Goal: Information Seeking & Learning: Learn about a topic

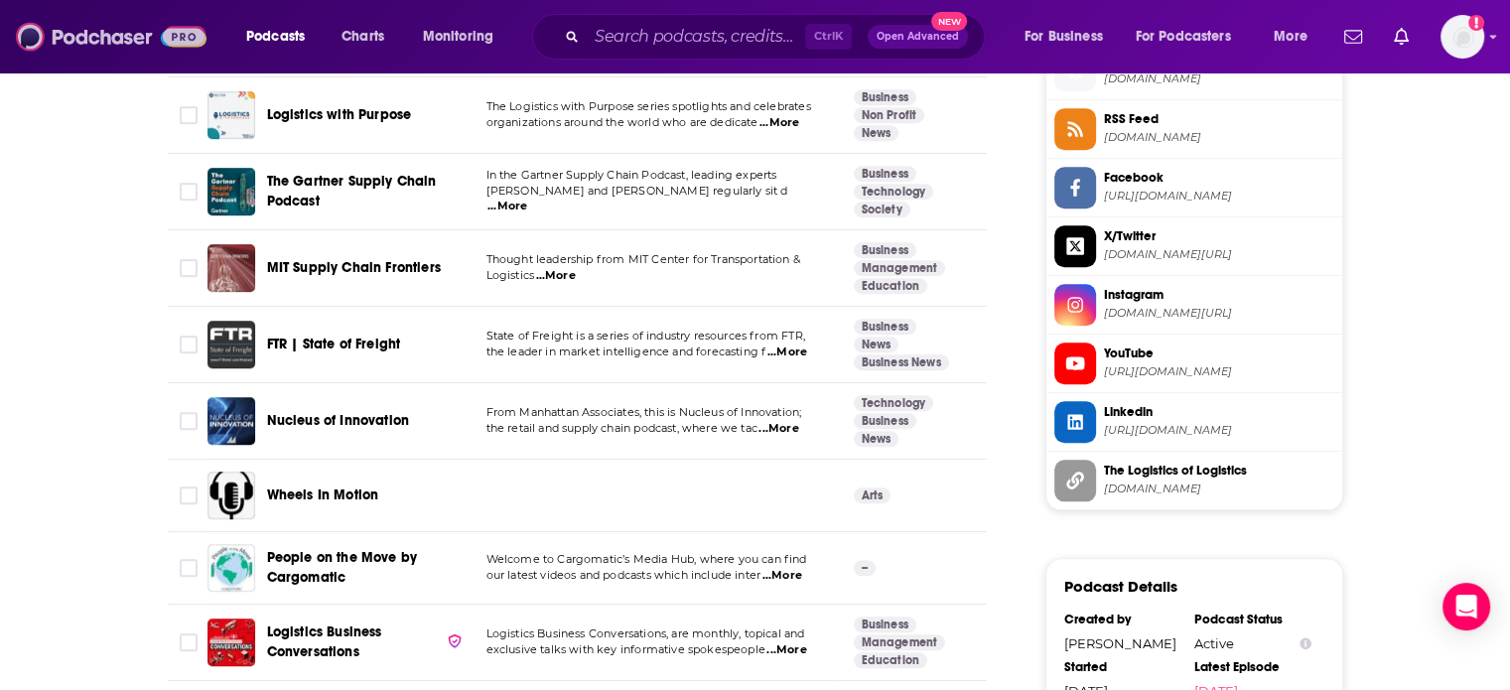
scroll to position [1886, 0]
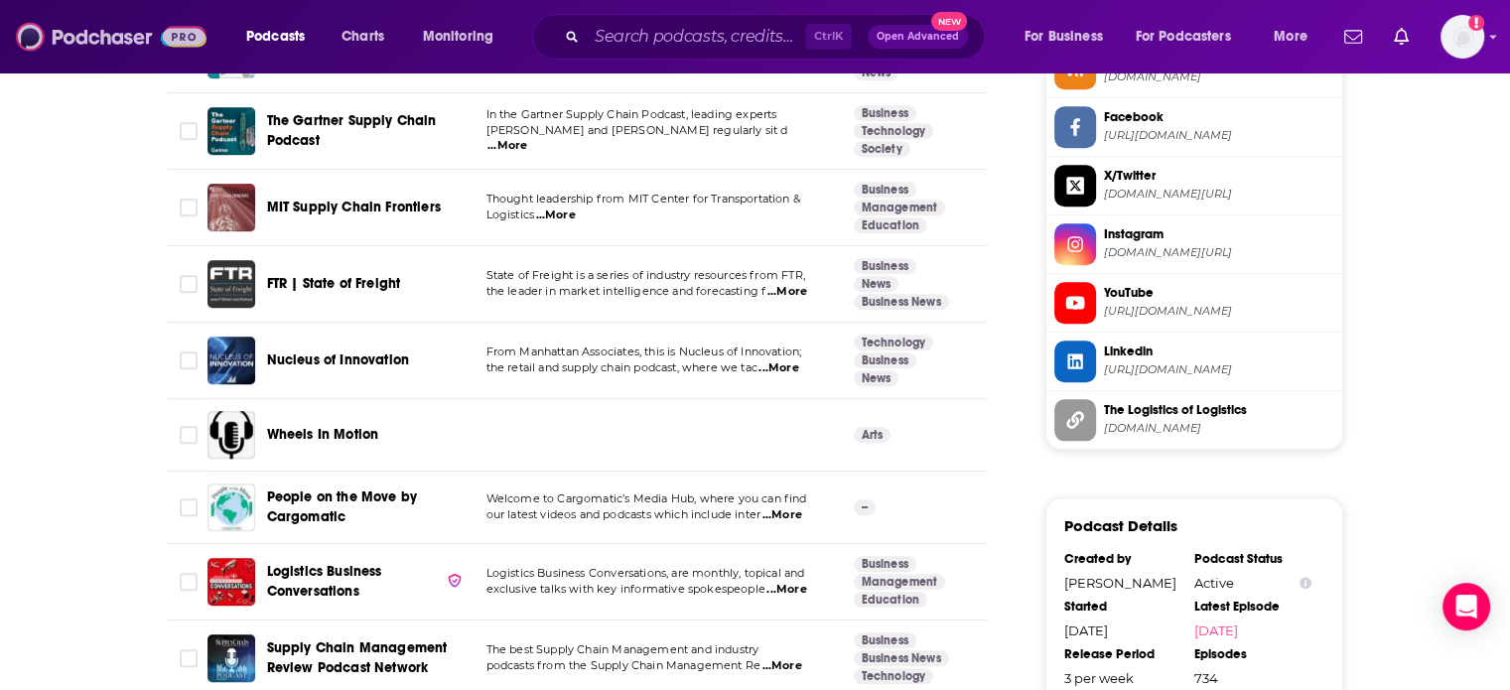
click at [181, 52] on img at bounding box center [111, 37] width 191 height 38
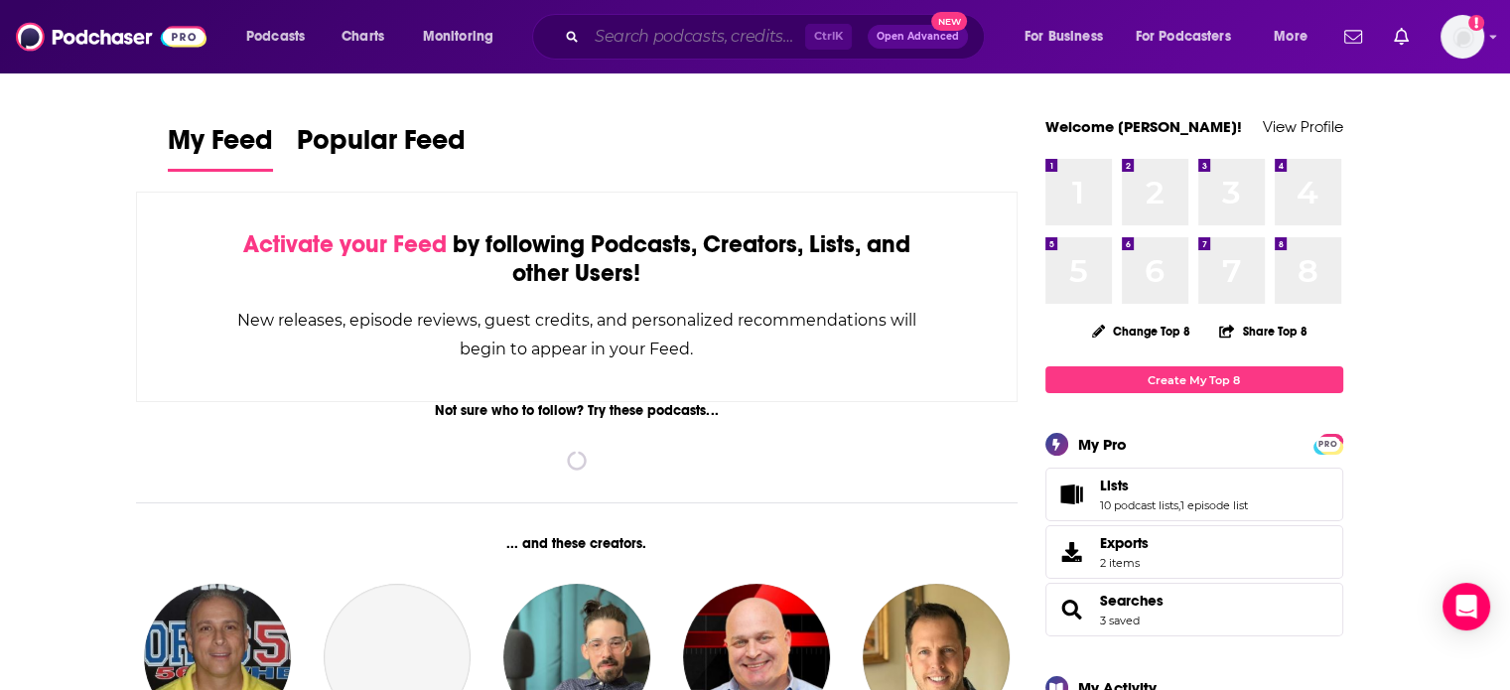
click at [749, 34] on input "Search podcasts, credits, & more..." at bounding box center [696, 37] width 218 height 32
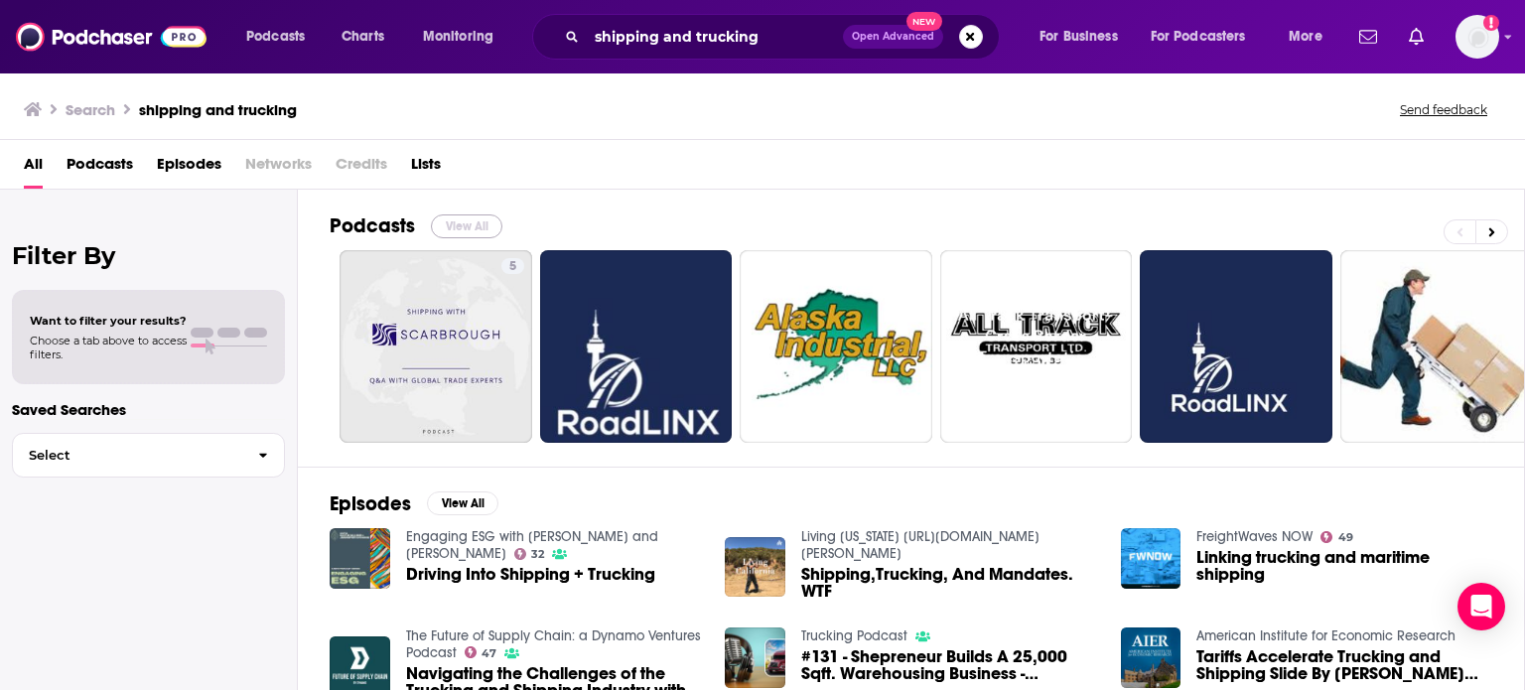
click at [472, 225] on button "View All" at bounding box center [466, 226] width 71 height 24
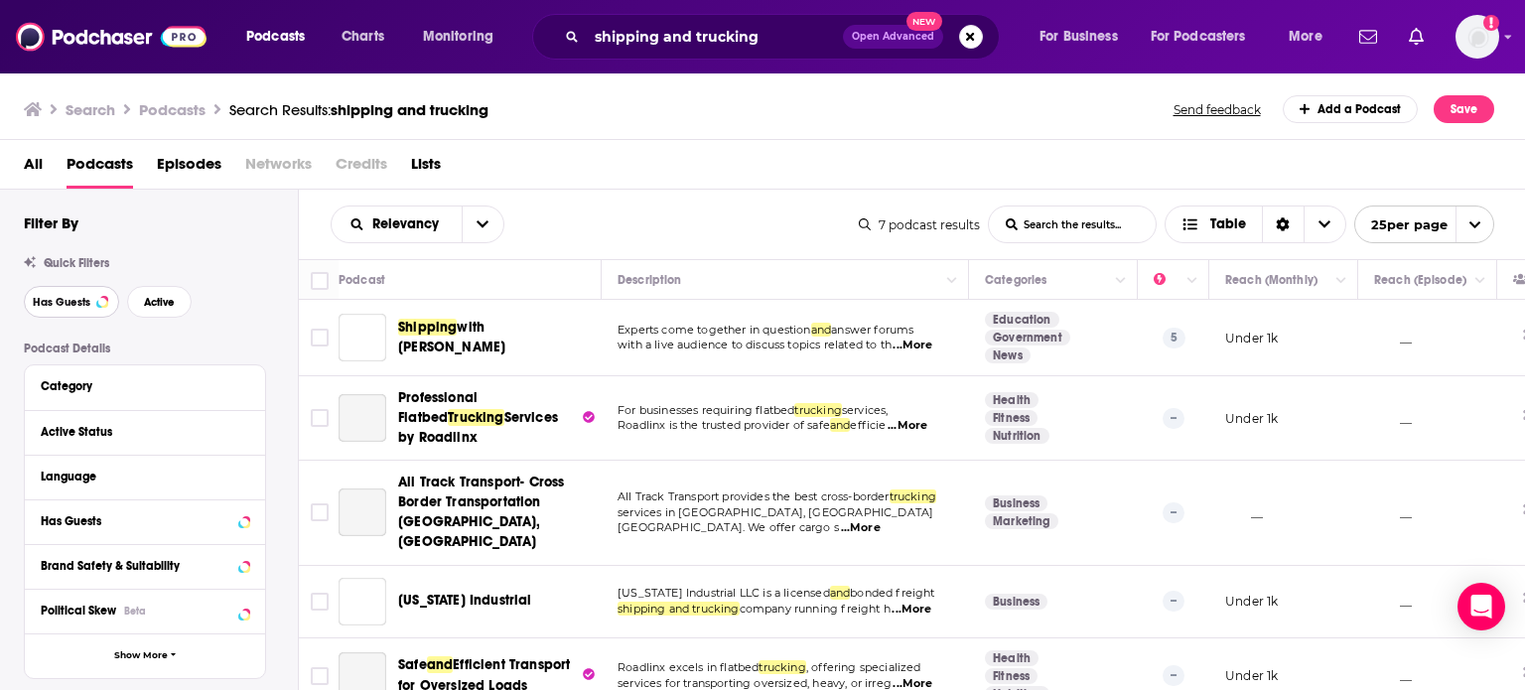
click at [95, 308] on button "Has Guests" at bounding box center [71, 302] width 95 height 32
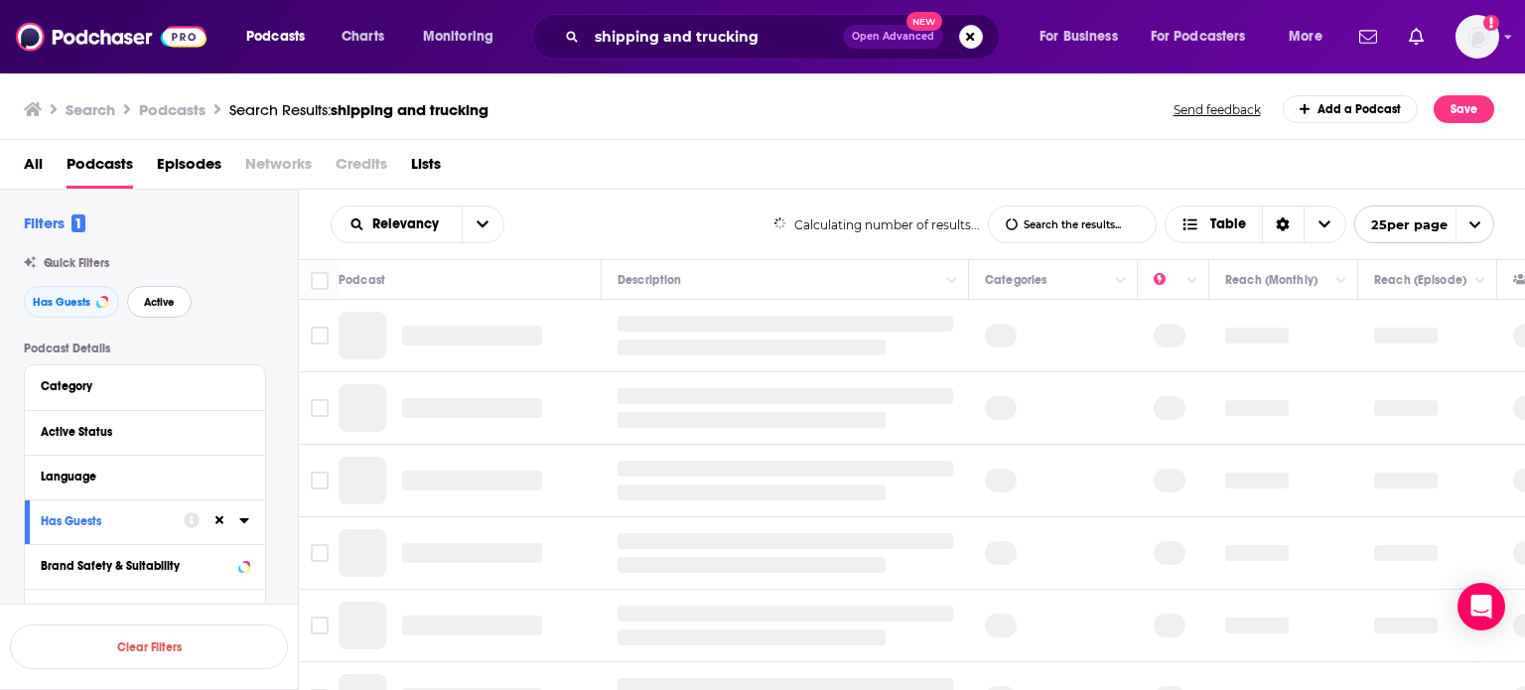
click at [147, 308] on span "Active" at bounding box center [159, 302] width 31 height 11
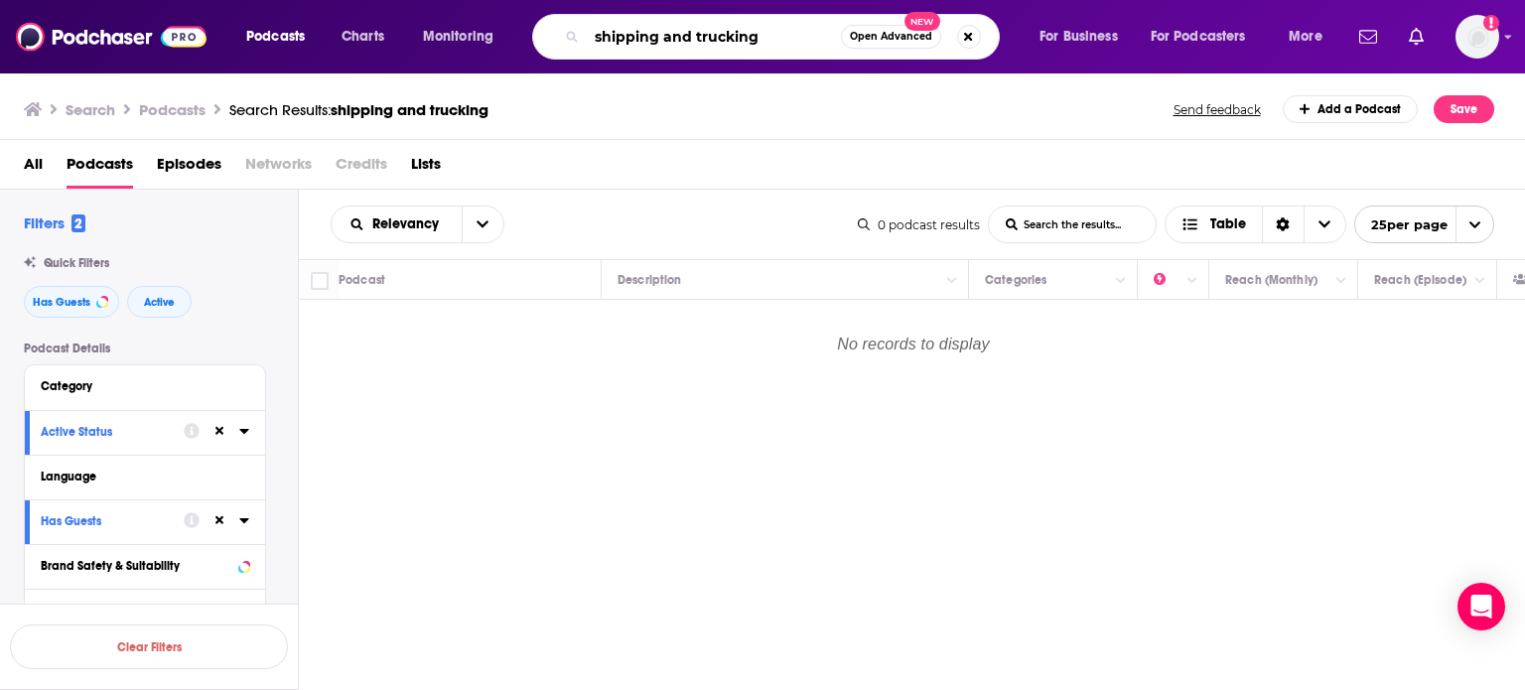
drag, startPoint x: 754, startPoint y: 36, endPoint x: 663, endPoint y: 41, distance: 90.5
click at [663, 41] on input "shipping and trucking" at bounding box center [714, 37] width 254 height 32
type input "shipping"
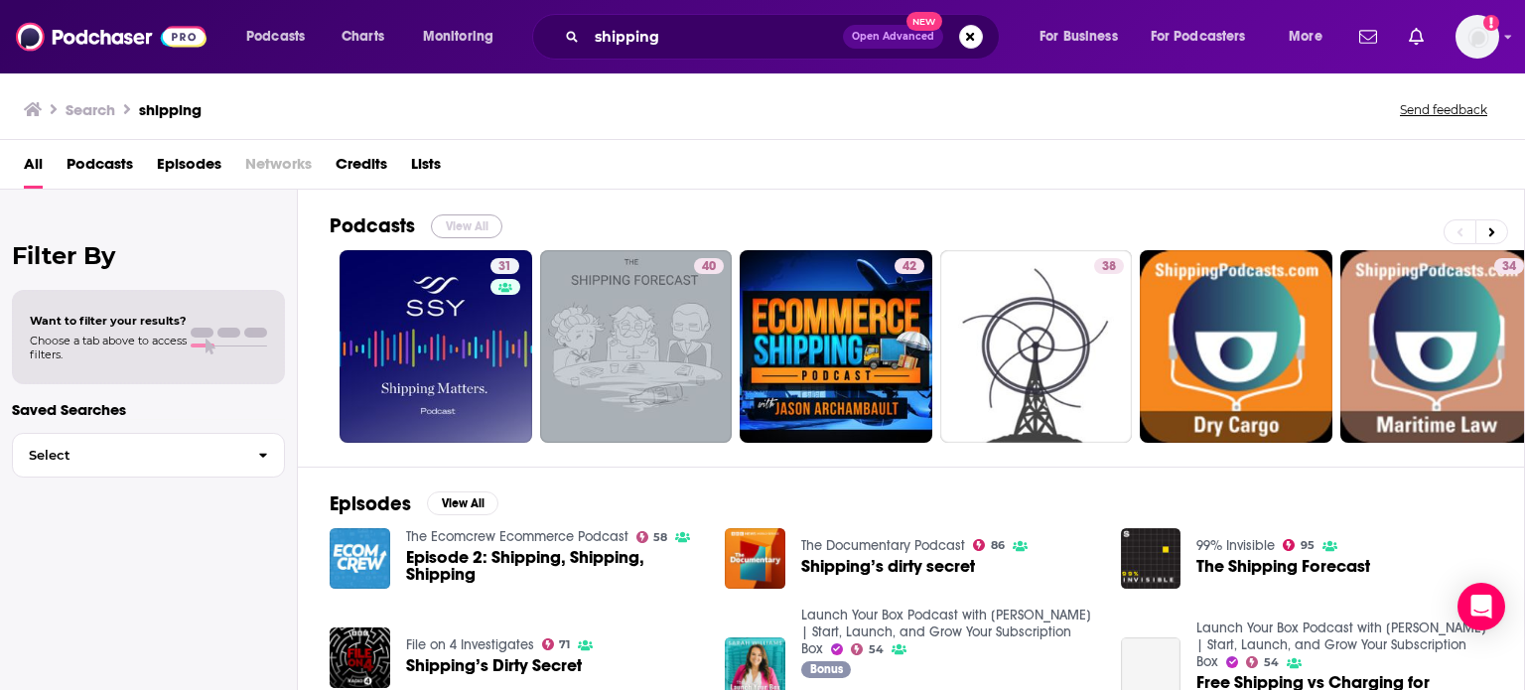
click at [470, 223] on button "View All" at bounding box center [466, 226] width 71 height 24
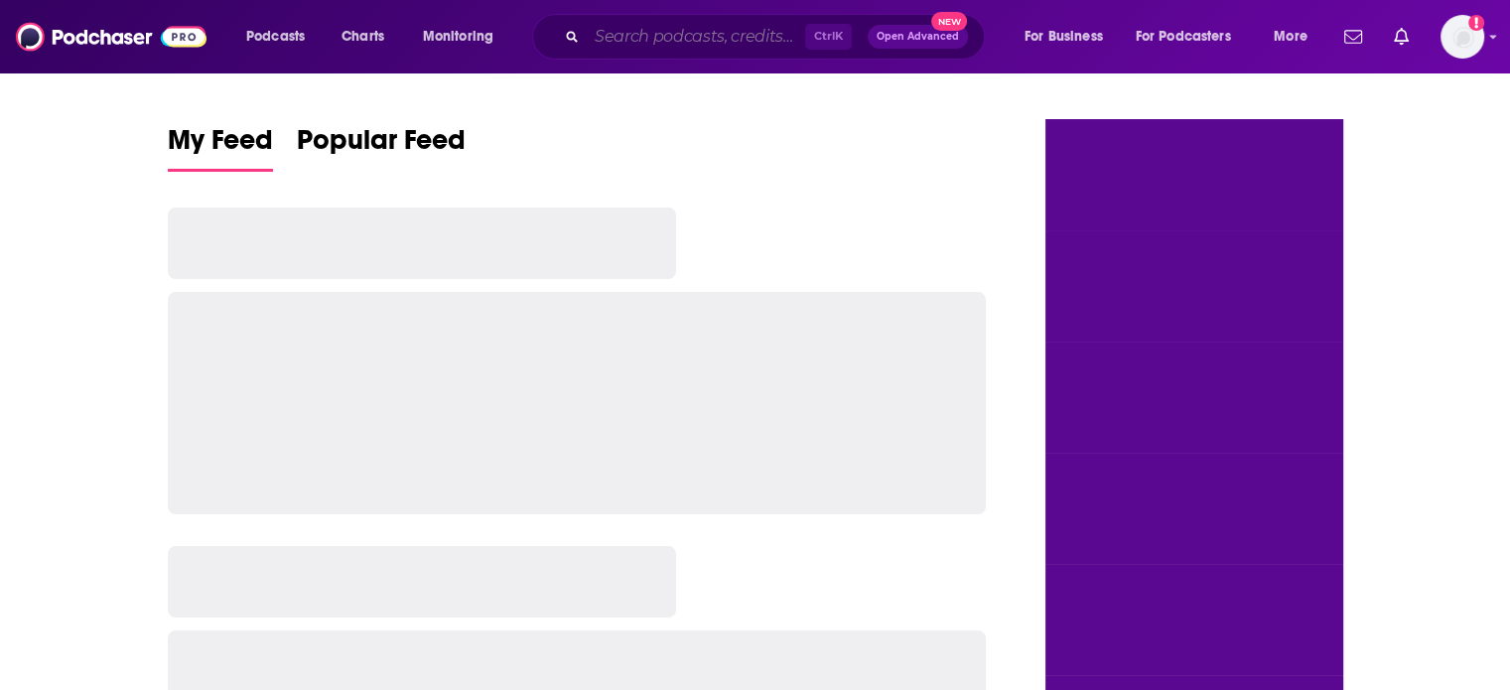
click at [620, 35] on input "Search podcasts, credits, & more..." at bounding box center [696, 37] width 218 height 32
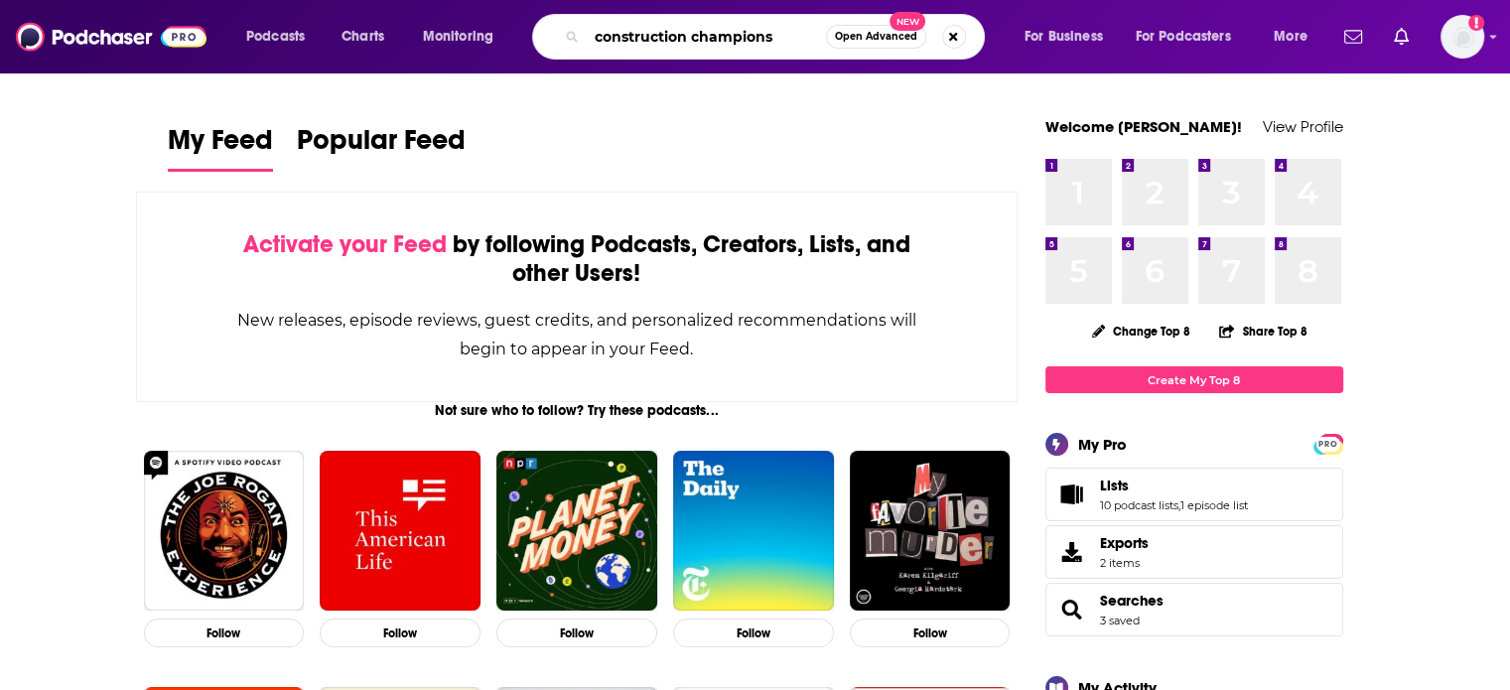
type input "construction champions"
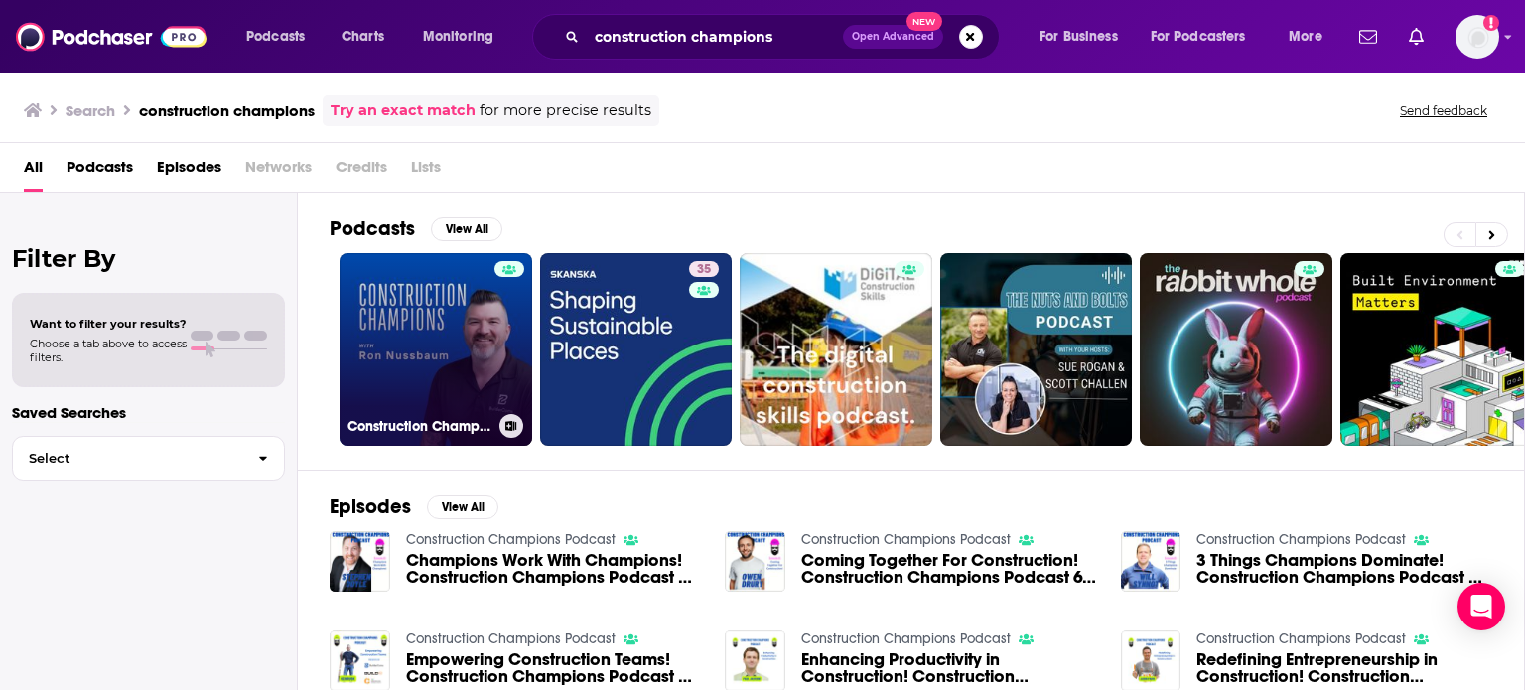
click at [473, 359] on link "Construction Champions Podcast" at bounding box center [436, 349] width 193 height 193
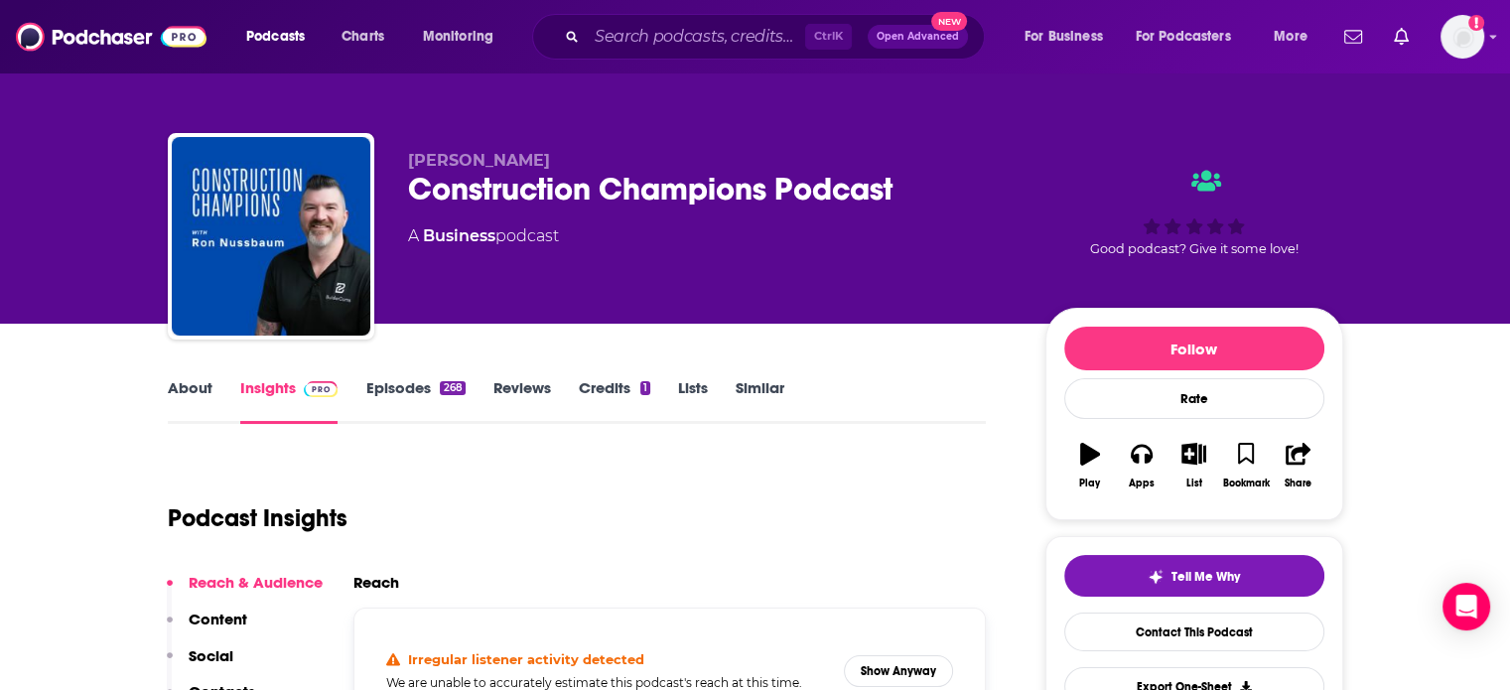
click at [407, 388] on link "Episodes 268" at bounding box center [414, 401] width 99 height 46
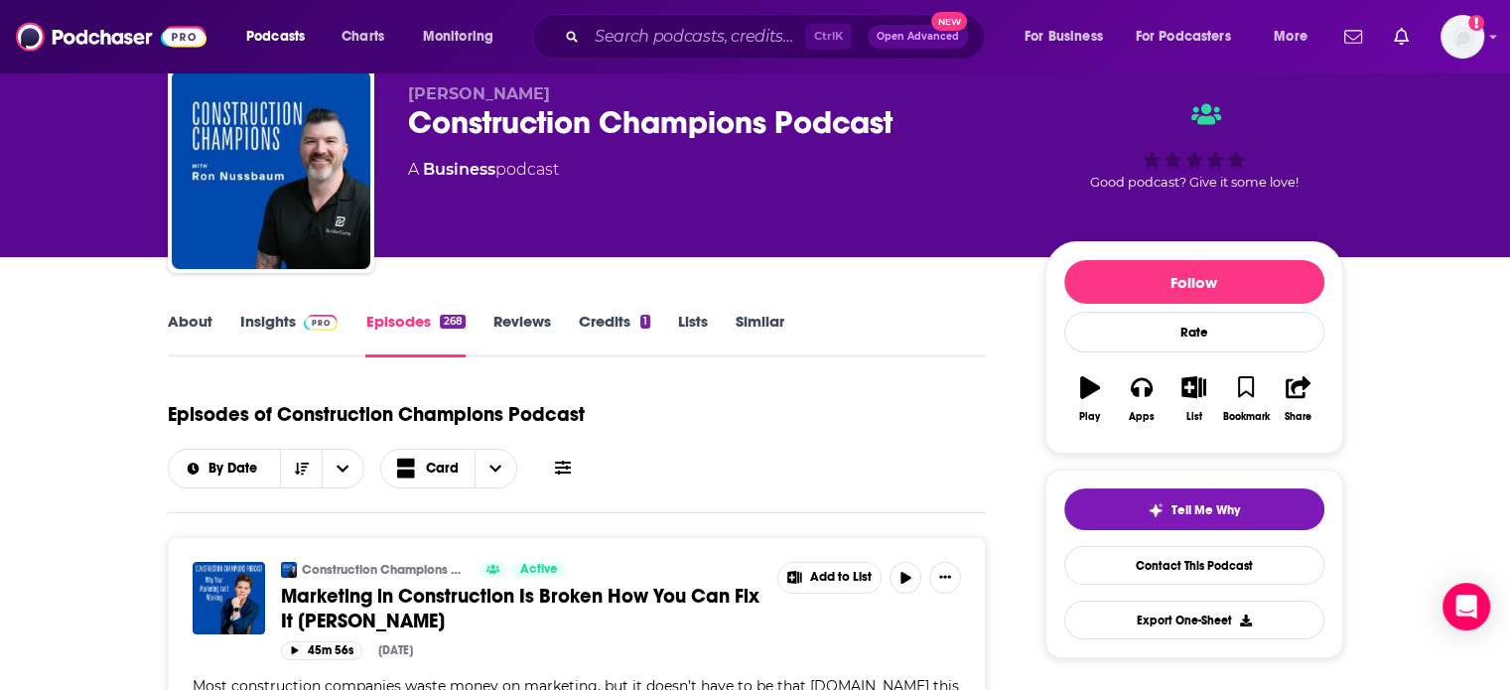
scroll to position [199, 0]
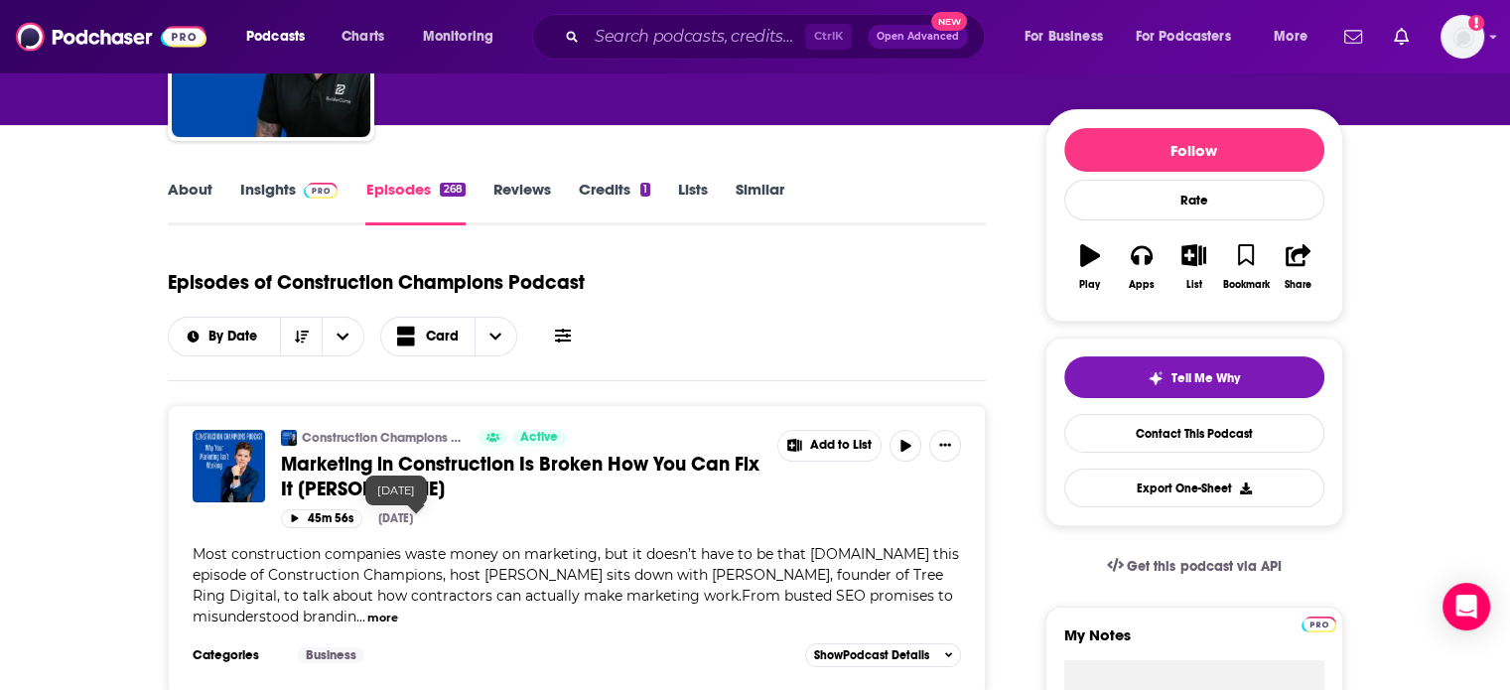
click at [316, 463] on span "Marketing in Construction Is Broken How You Can Fix It Paige Wiese" at bounding box center [520, 477] width 479 height 50
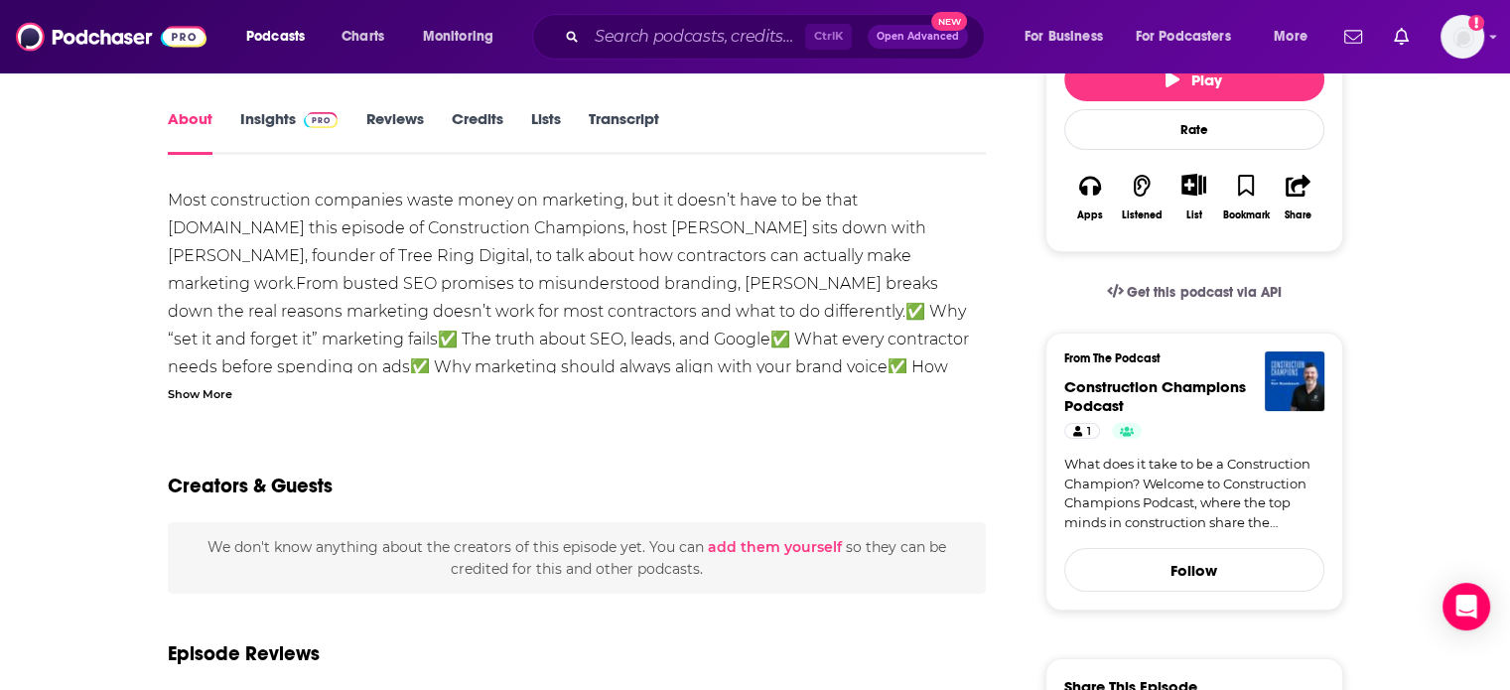
scroll to position [298, 0]
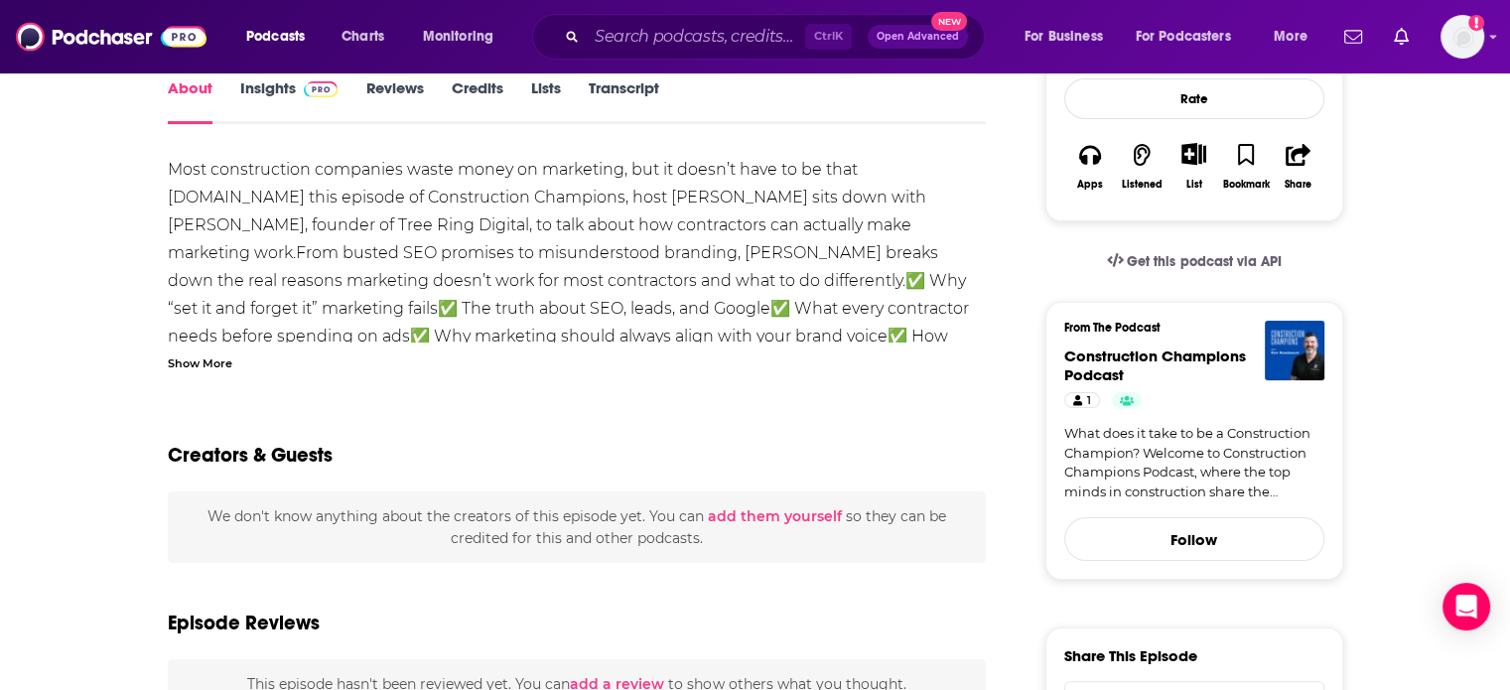
click at [286, 96] on link "Insights" at bounding box center [289, 101] width 98 height 46
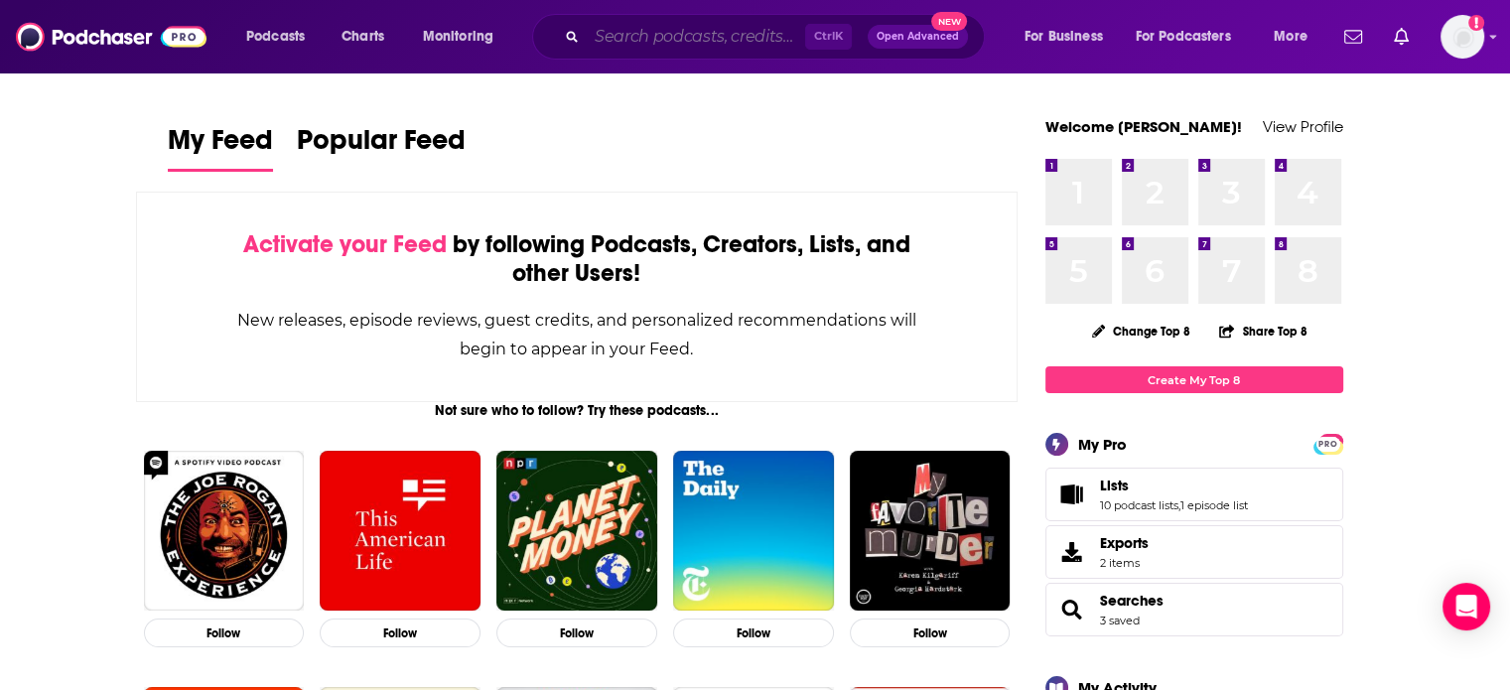
click at [688, 36] on input "Search podcasts, credits, & more..." at bounding box center [696, 37] width 218 height 32
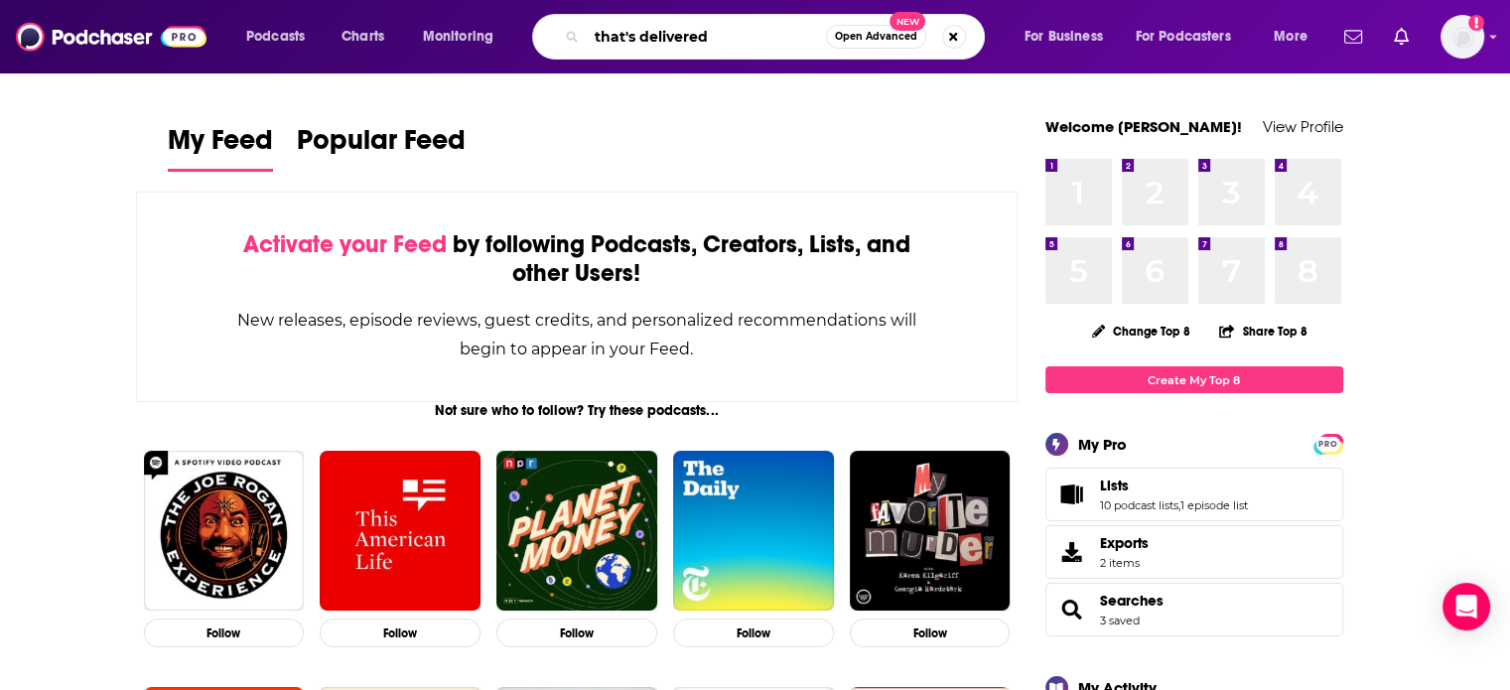
type input "that's delivered"
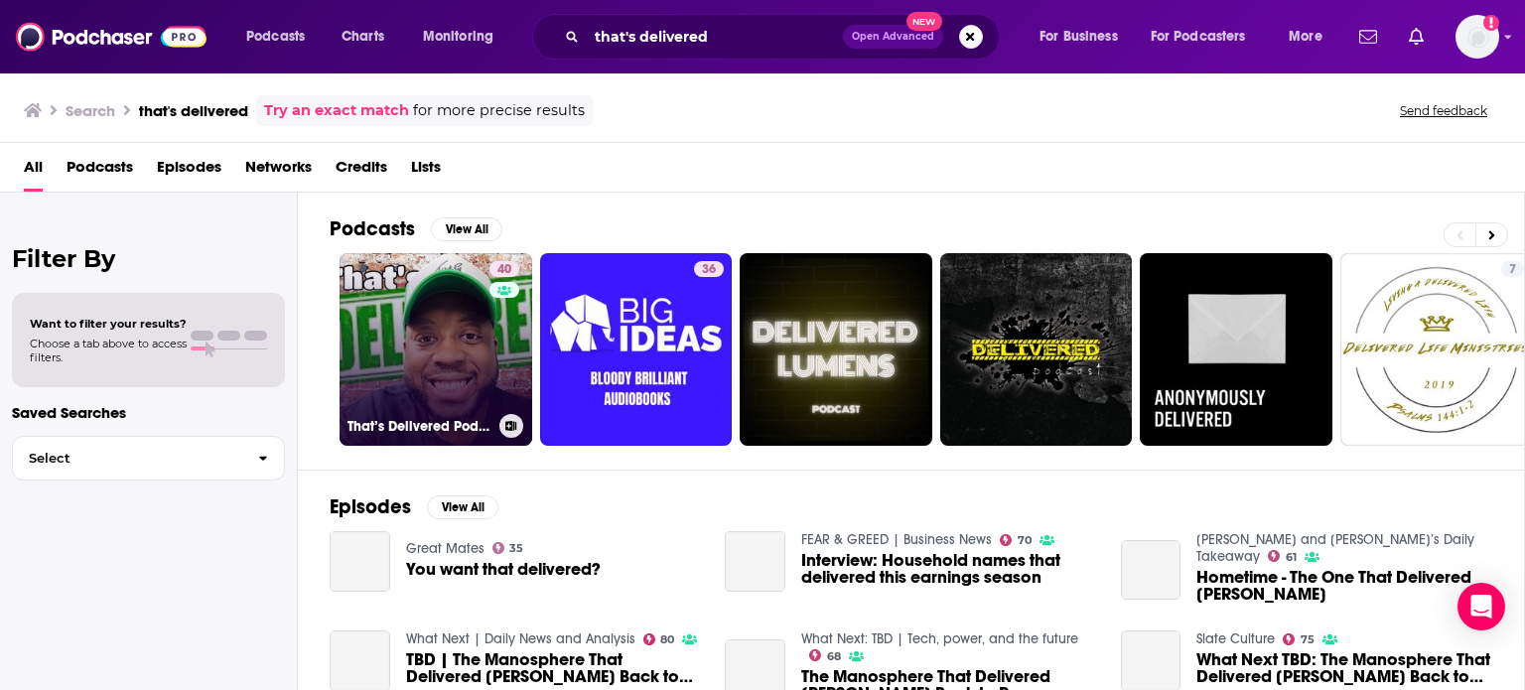
click at [484, 337] on link "40 That’s Delivered Podcast" at bounding box center [436, 349] width 193 height 193
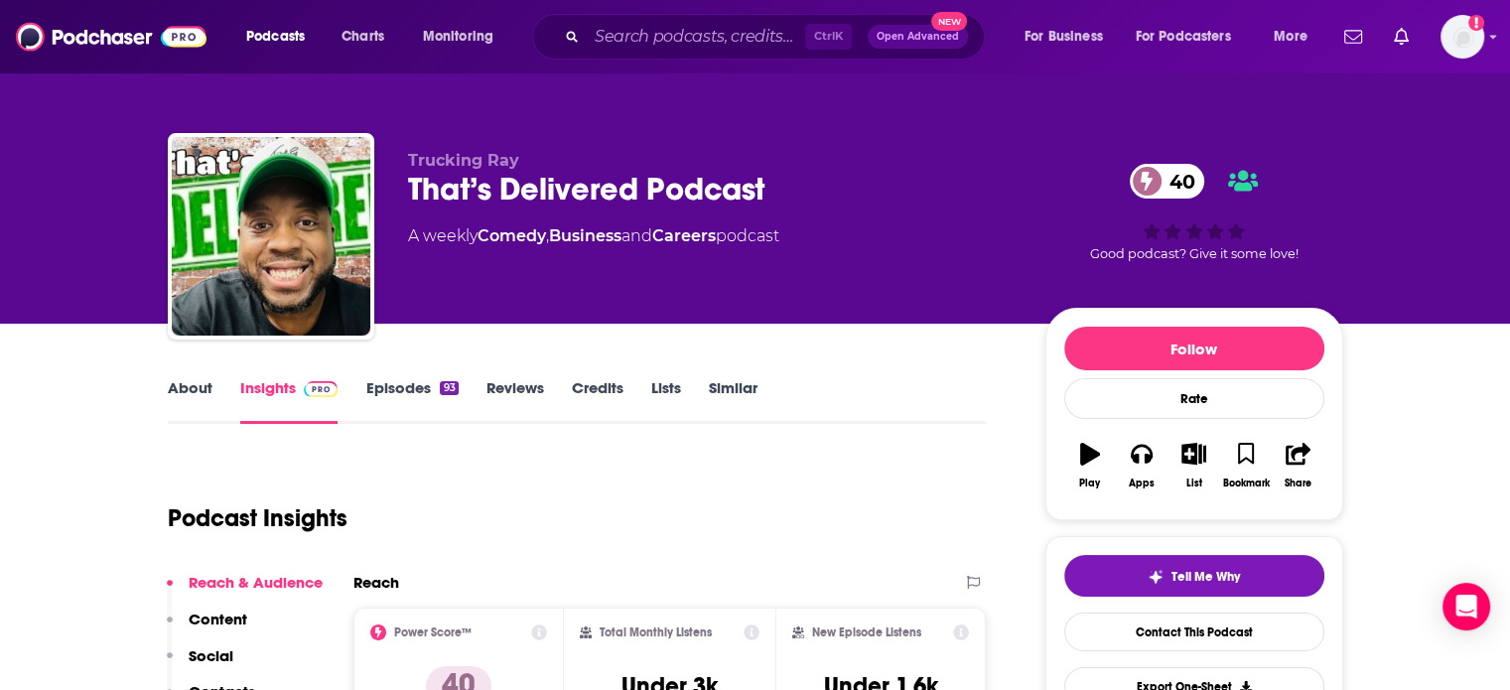
click at [715, 375] on div "About Insights Episodes 93 Reviews Credits Lists Similar" at bounding box center [577, 399] width 819 height 49
click at [736, 396] on link "Similar" at bounding box center [733, 401] width 49 height 46
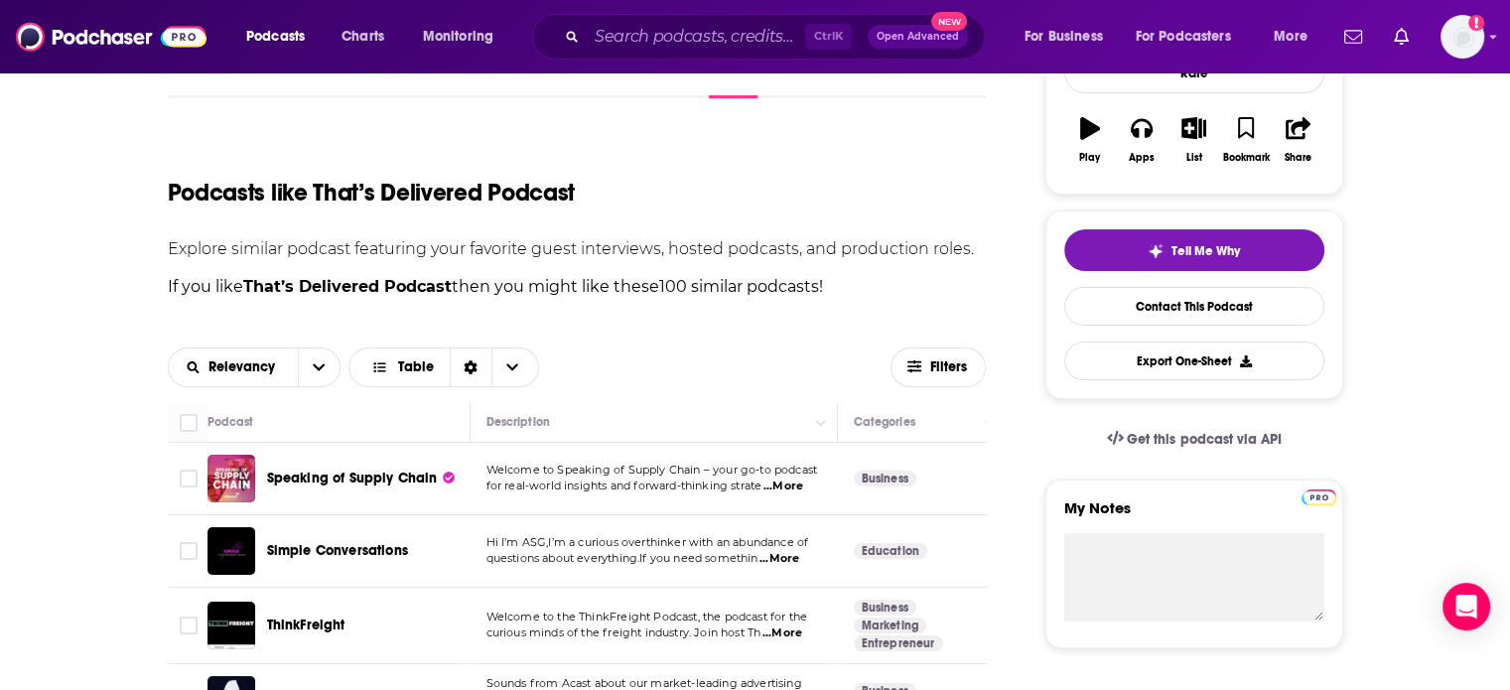
scroll to position [596, 0]
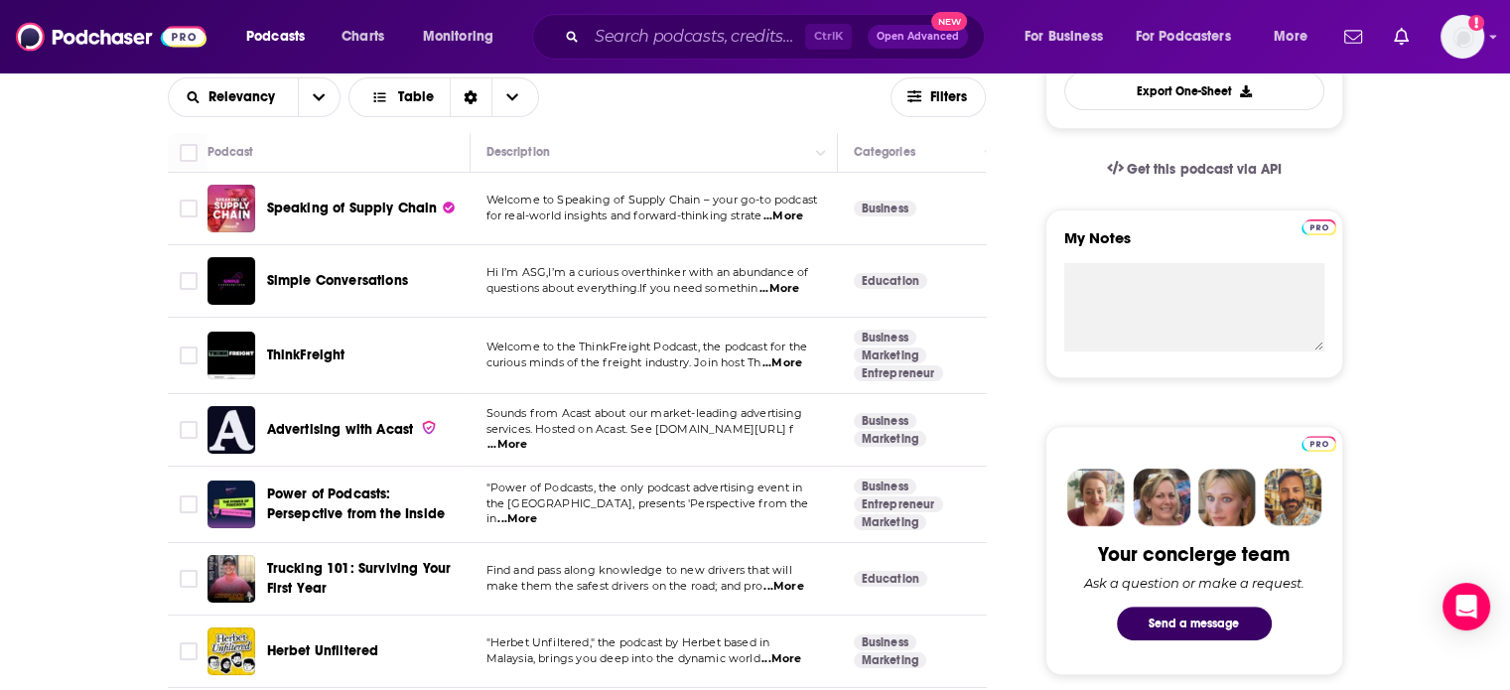
click at [787, 289] on span "...More" at bounding box center [780, 289] width 40 height 16
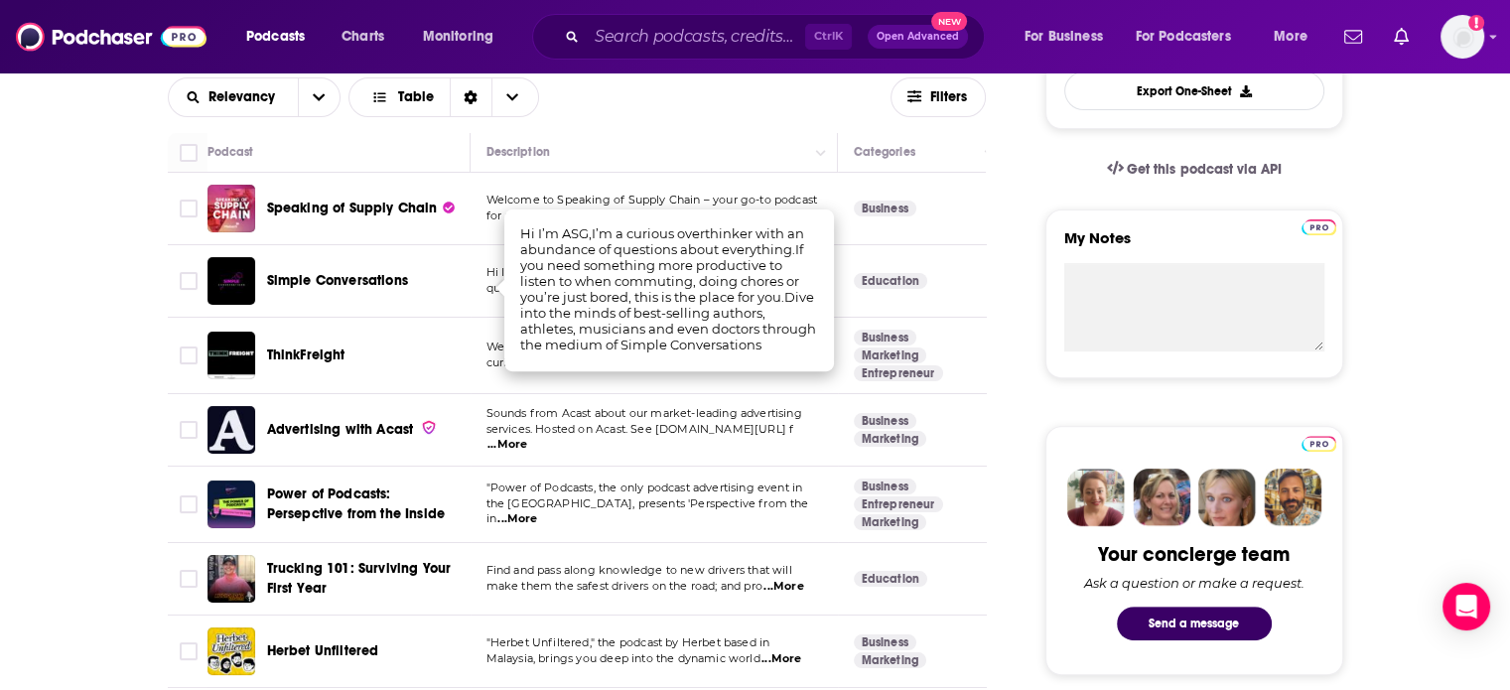
click at [487, 282] on span "questions about everything.If you need somethin" at bounding box center [623, 288] width 272 height 14
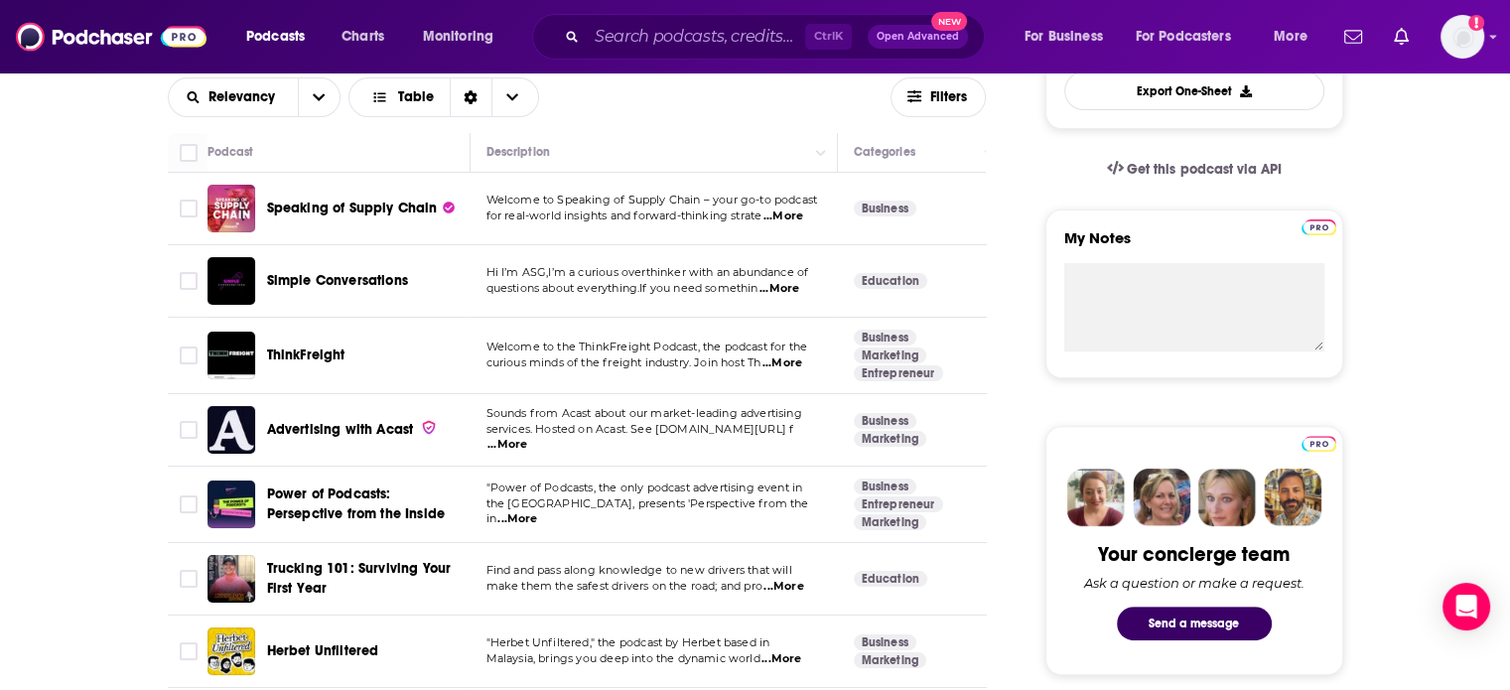
click at [790, 360] on span "...More" at bounding box center [783, 363] width 40 height 16
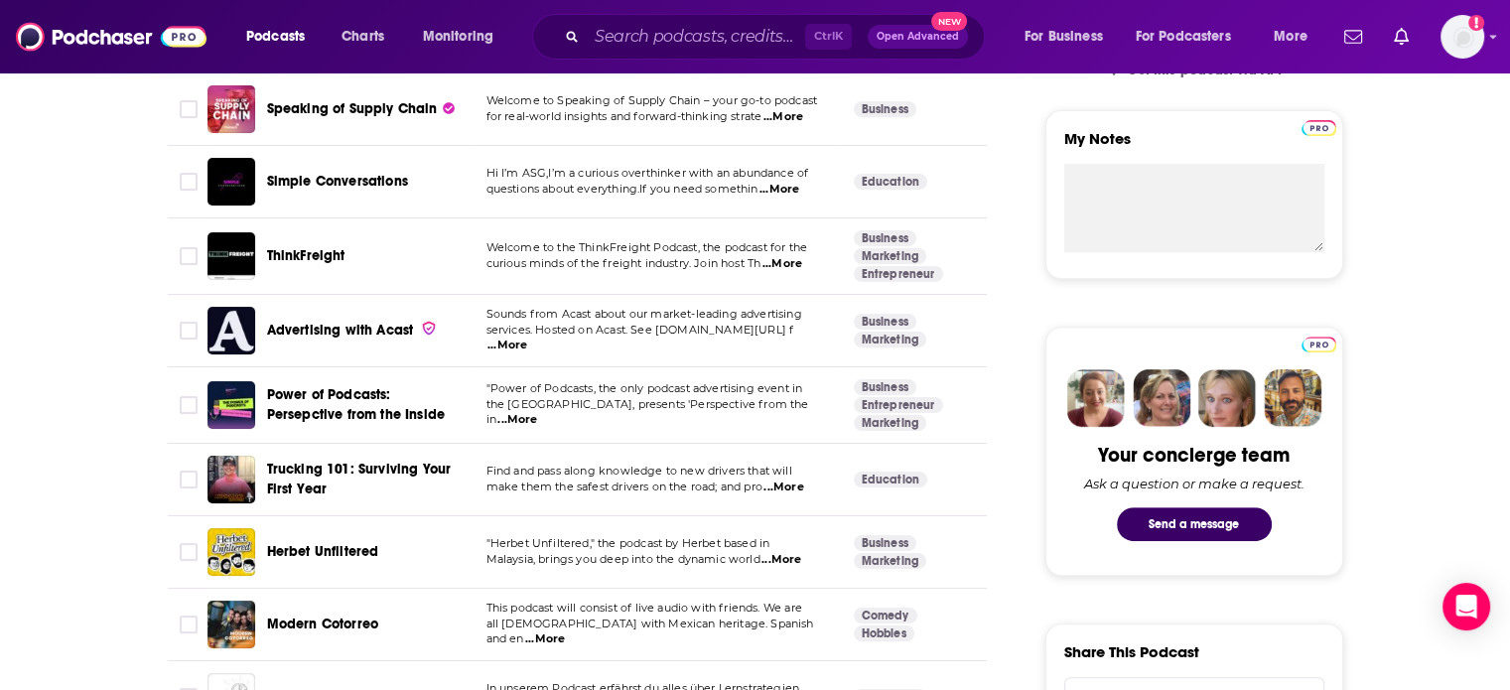
scroll to position [894, 0]
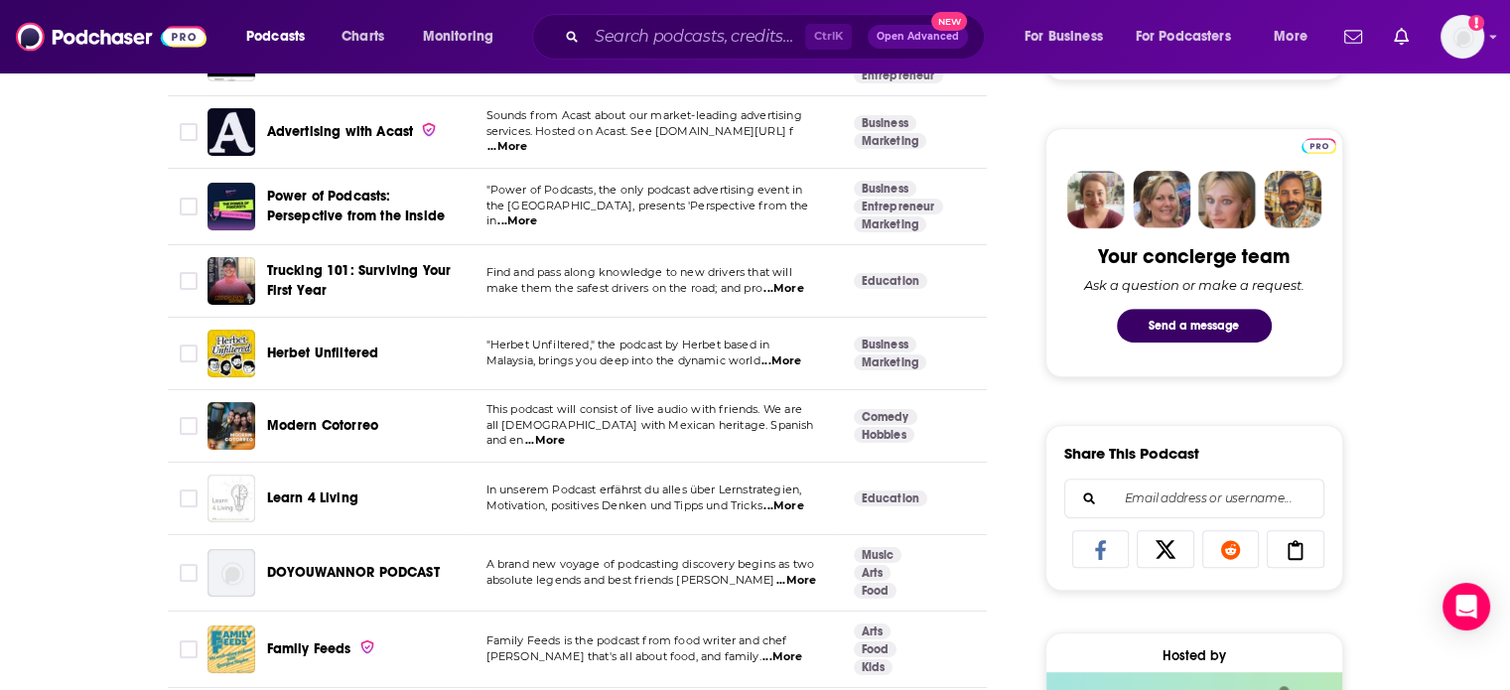
click at [790, 360] on span "...More" at bounding box center [782, 361] width 40 height 16
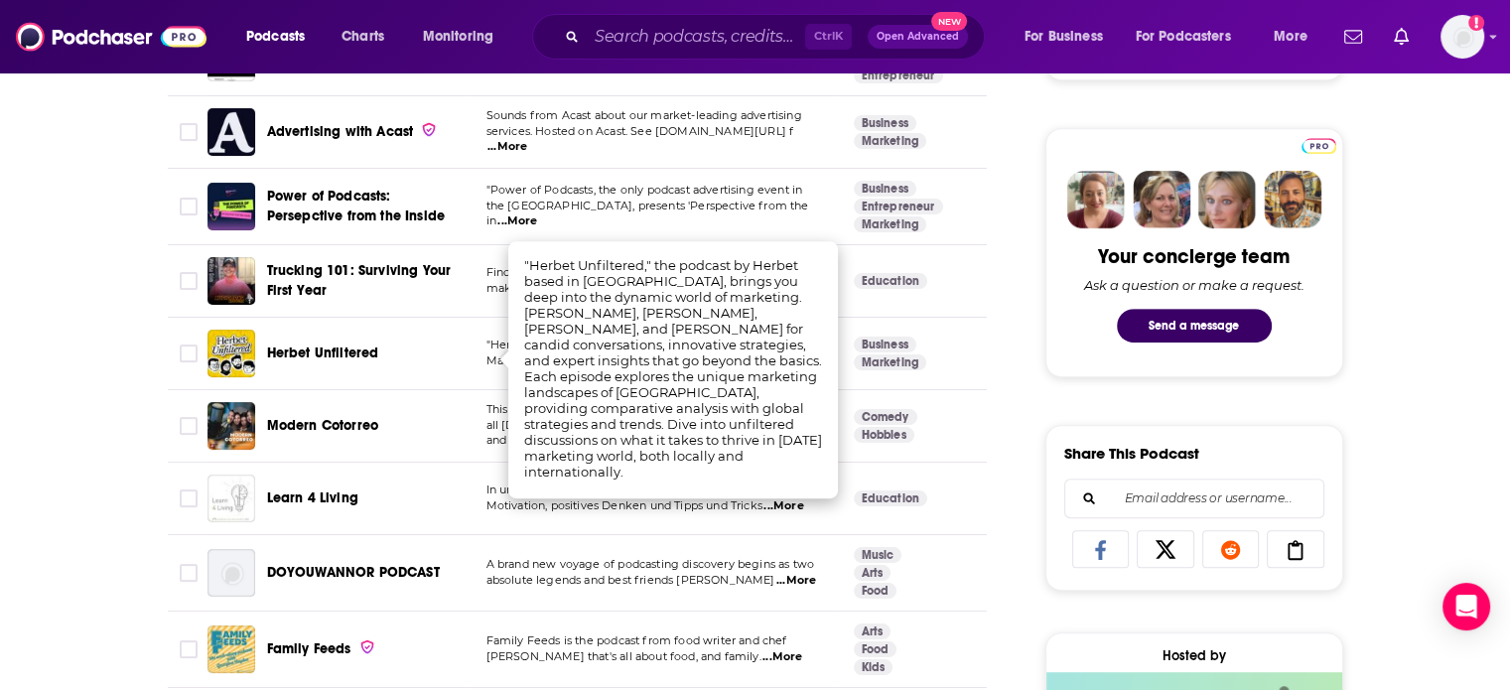
click at [484, 370] on td ""Herbet Unfiltered," the podcast by Herbet based in Malaysia, brings you deep i…" at bounding box center [654, 354] width 367 height 72
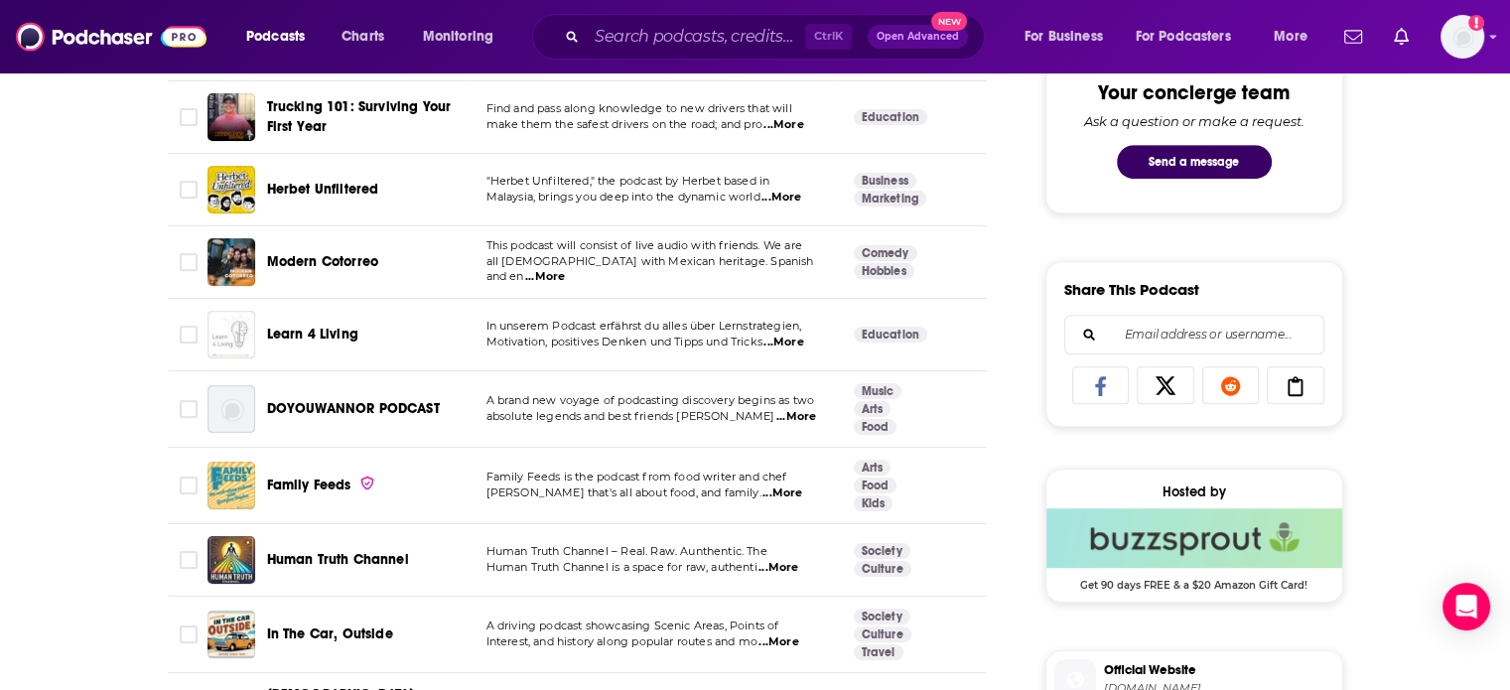
scroll to position [1092, 0]
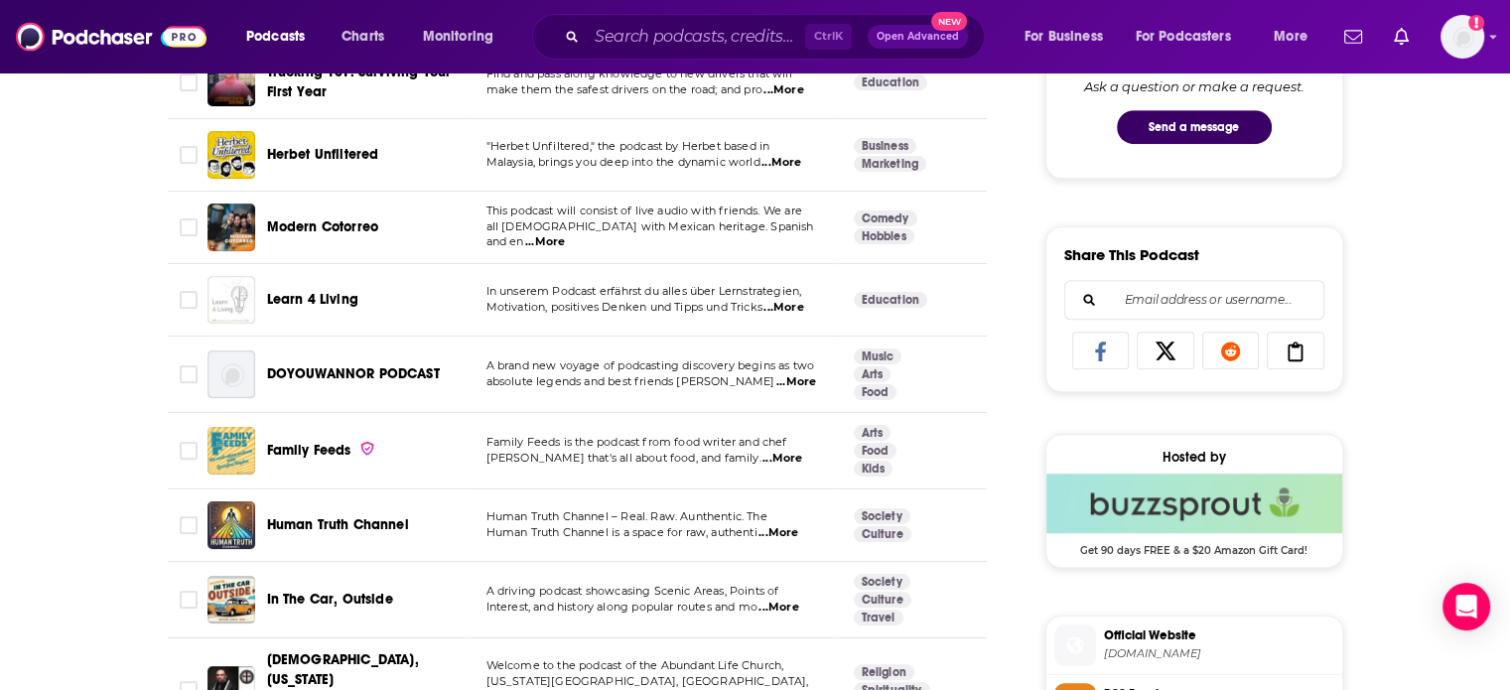
click at [797, 305] on span "...More" at bounding box center [784, 308] width 40 height 16
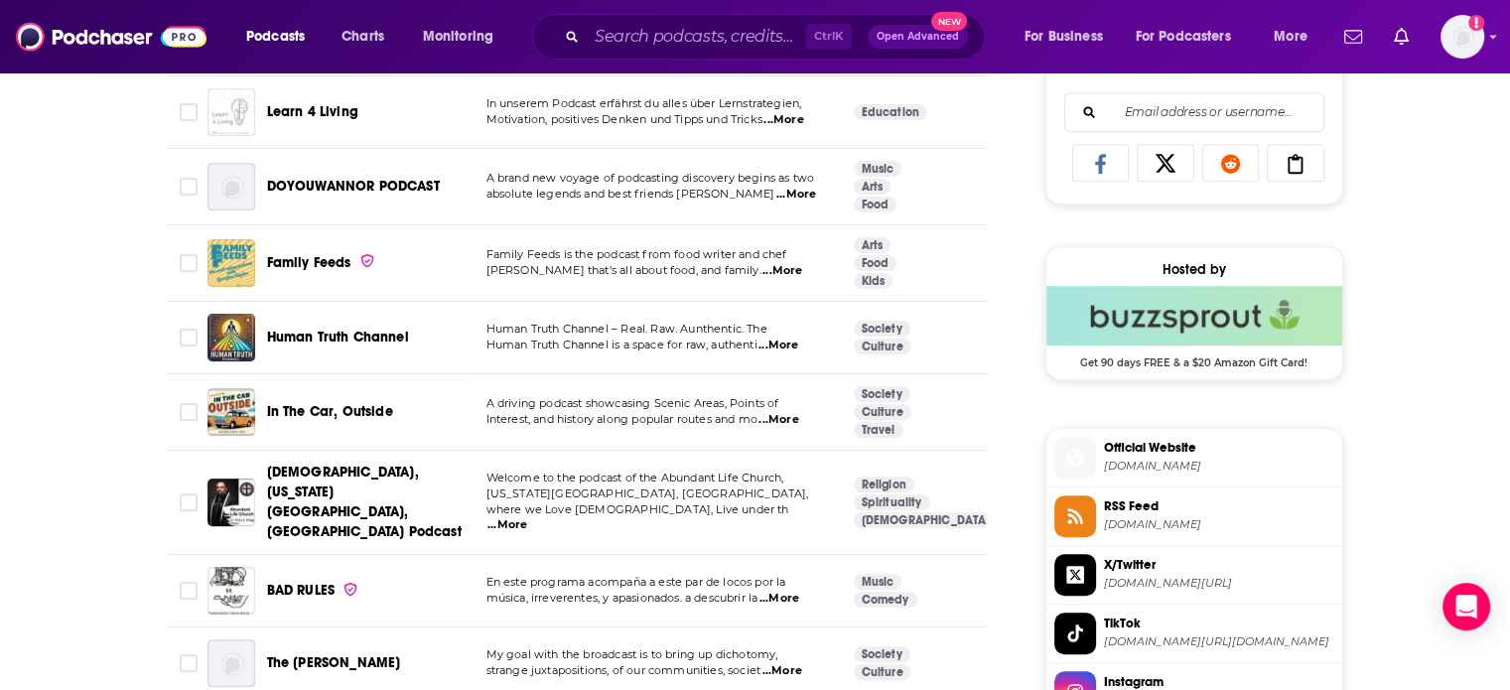
scroll to position [1291, 0]
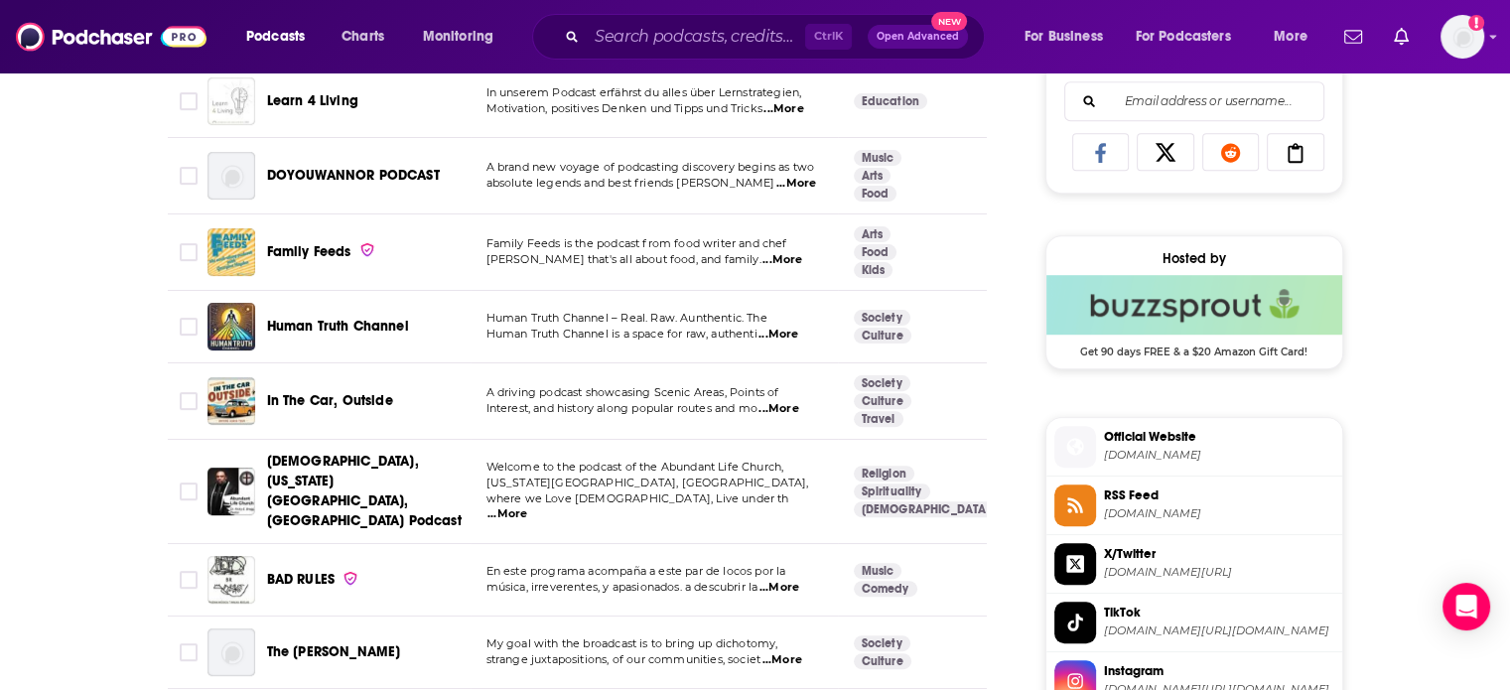
click at [770, 410] on span "...More" at bounding box center [779, 409] width 40 height 16
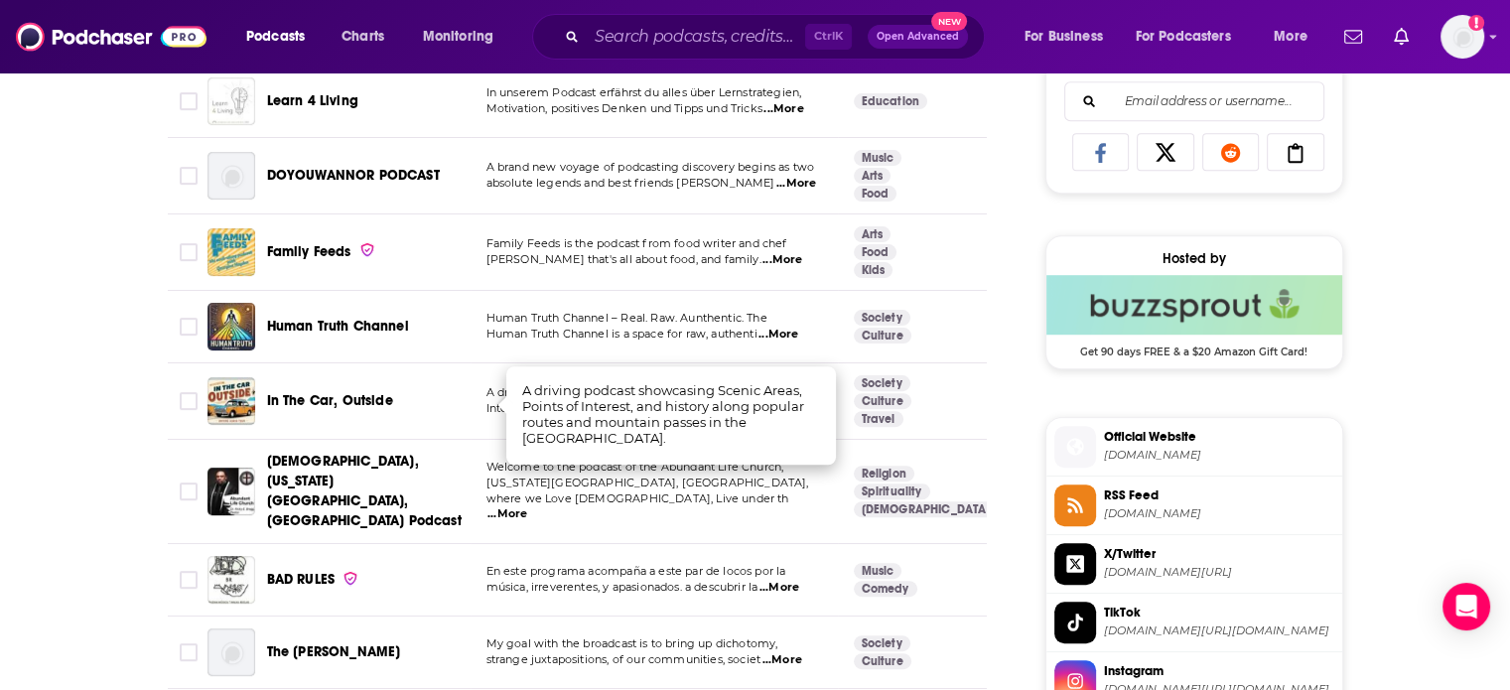
click at [487, 410] on span "Interest, and history along popular routes and mo" at bounding box center [622, 408] width 271 height 14
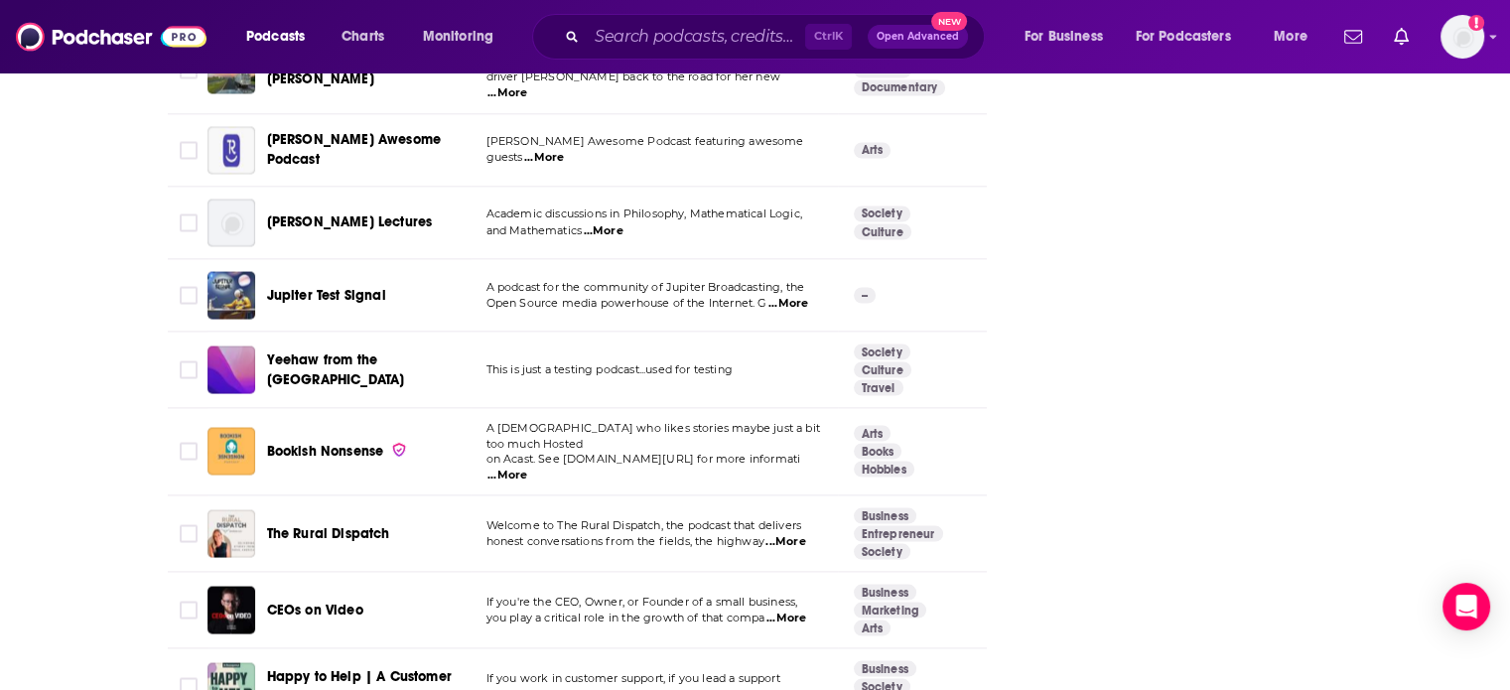
scroll to position [4369, 0]
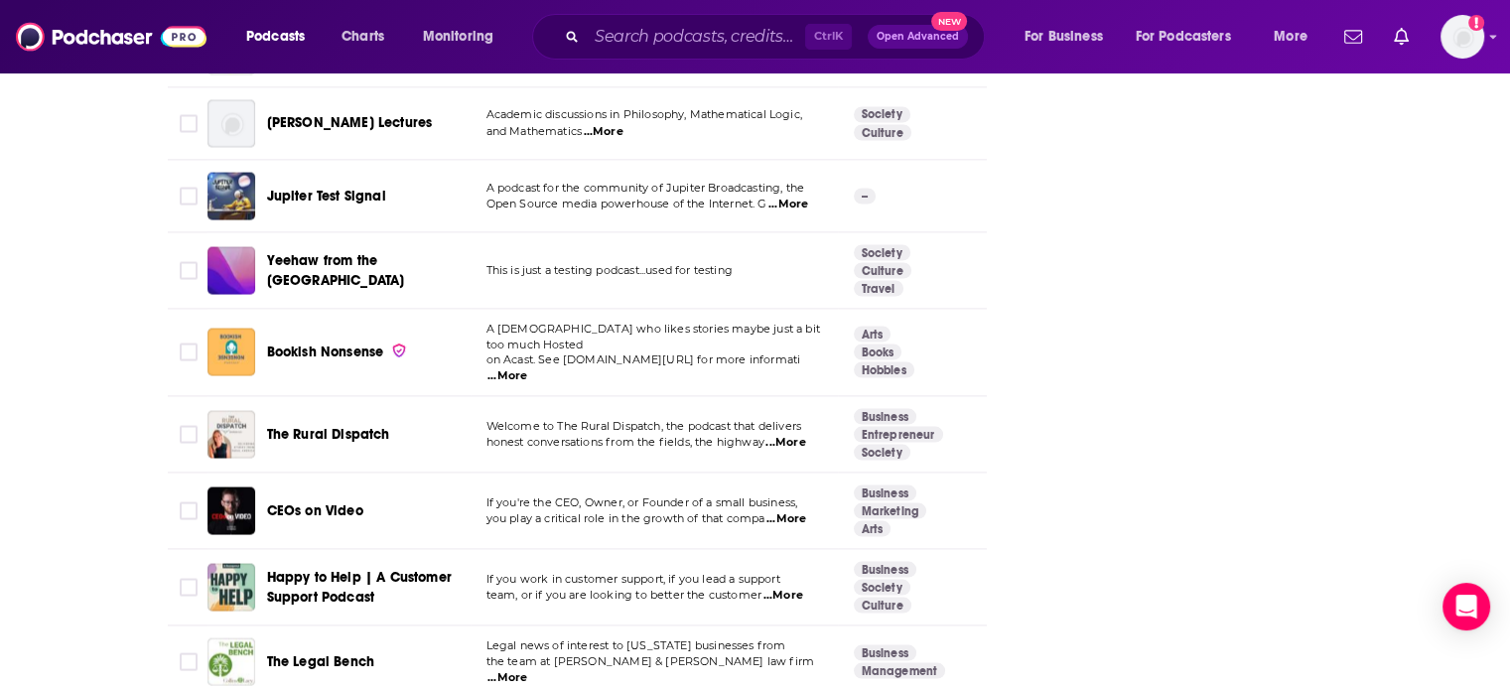
click at [777, 435] on span "...More" at bounding box center [786, 443] width 40 height 16
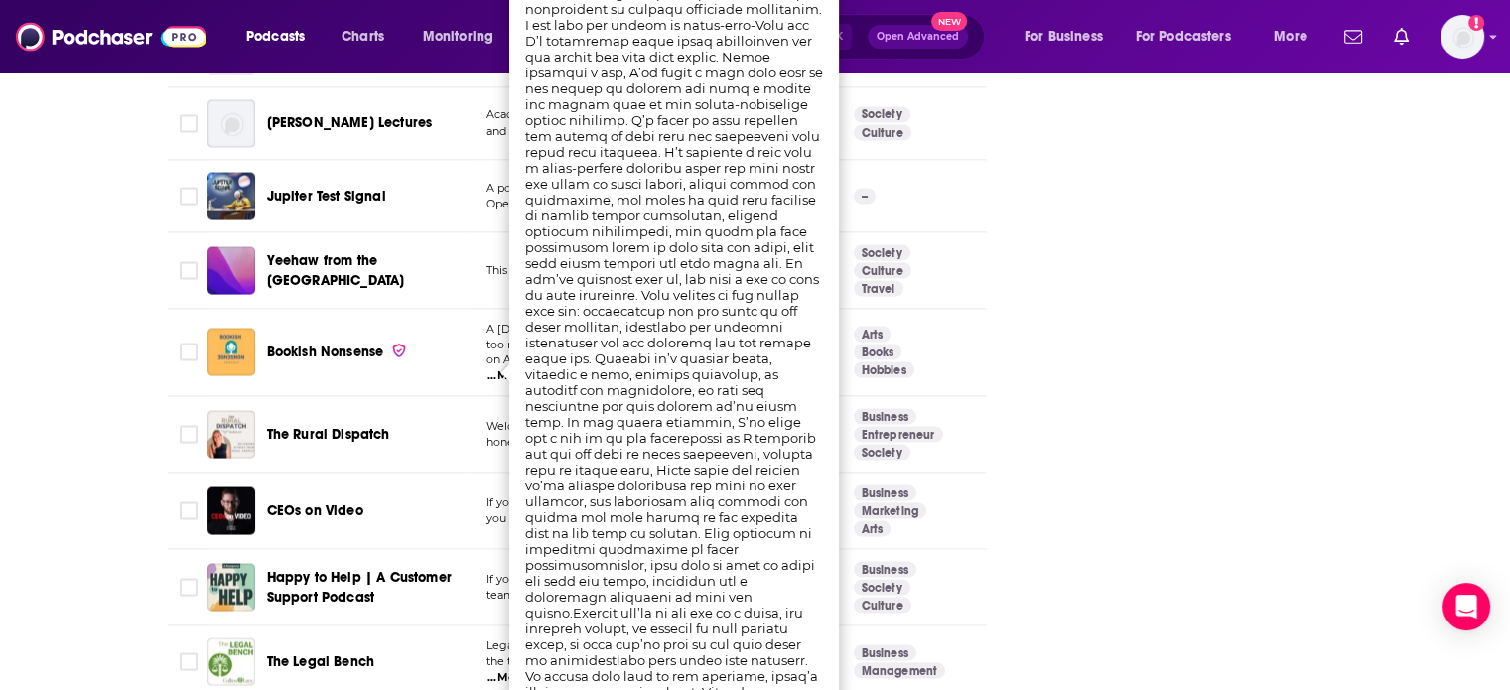
scroll to position [4269, 0]
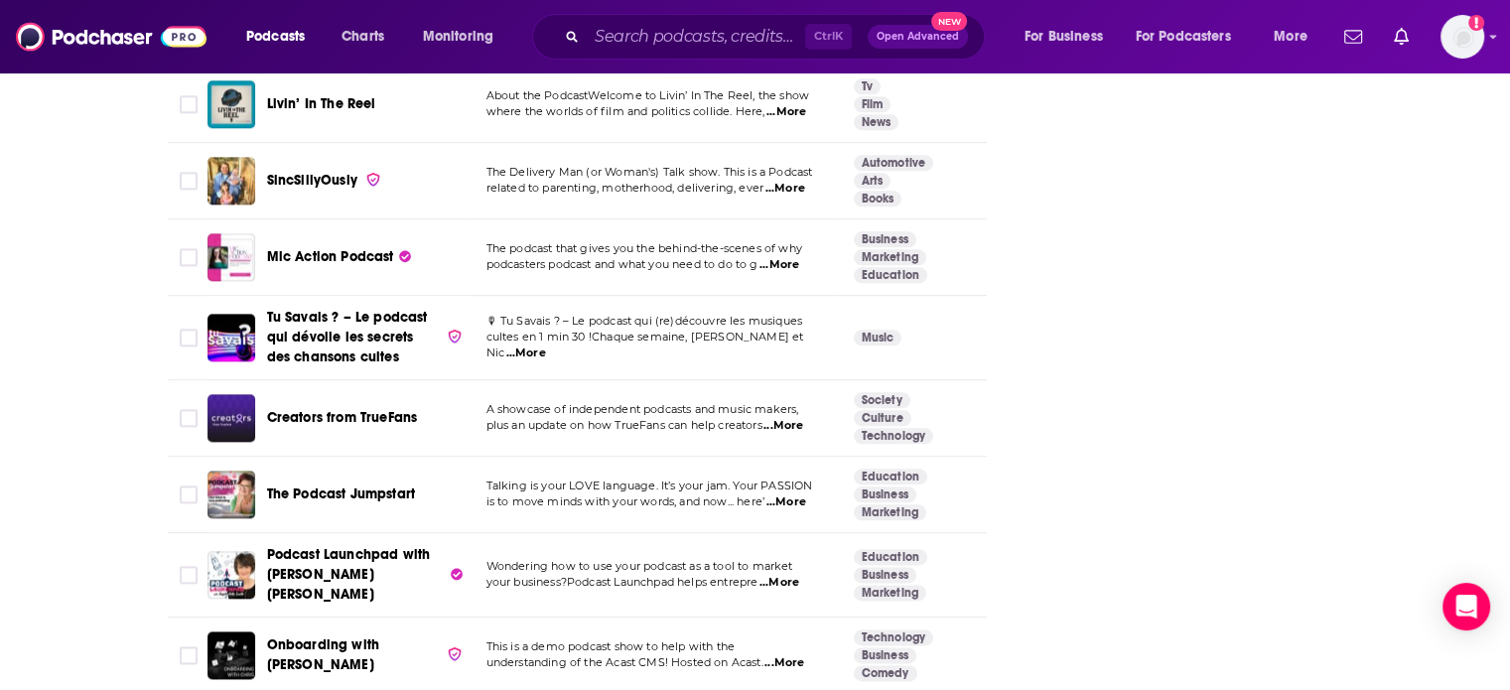
scroll to position [2715, 0]
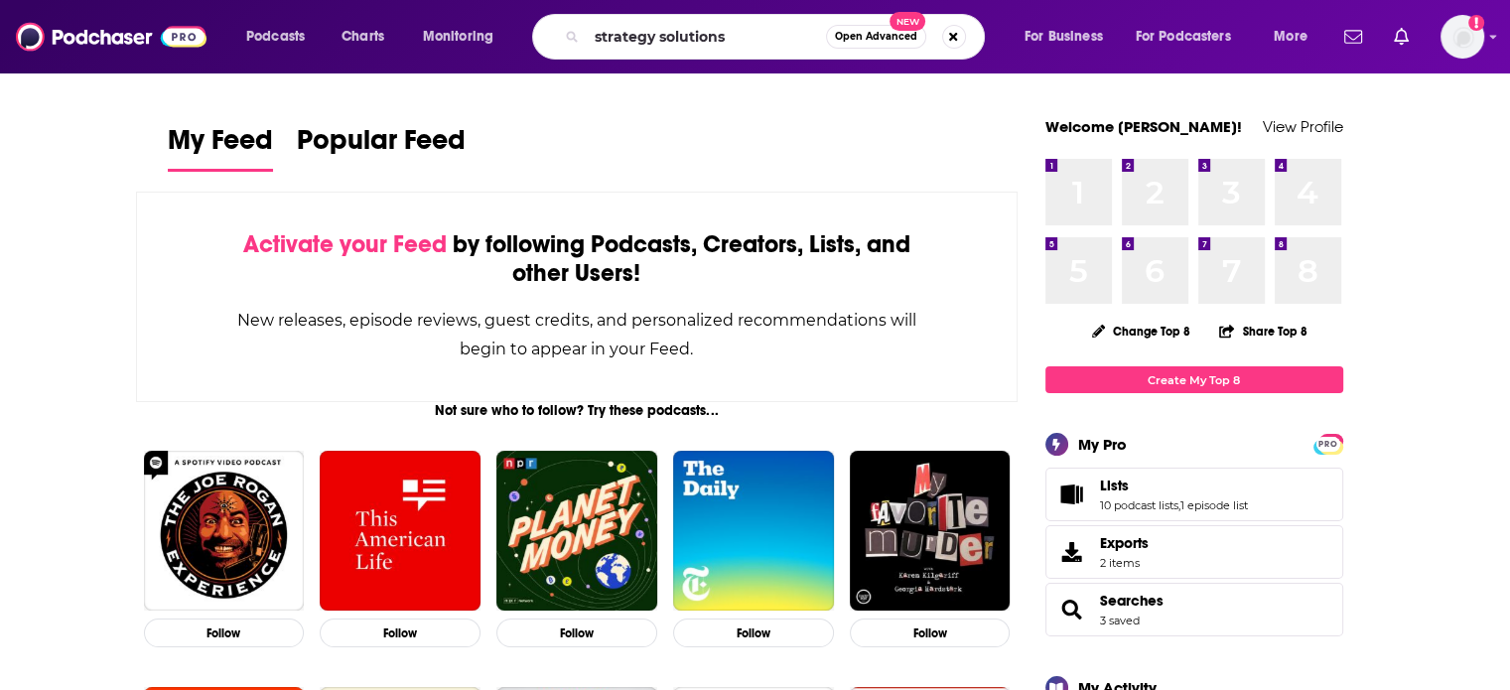
type input "strategy solutions"
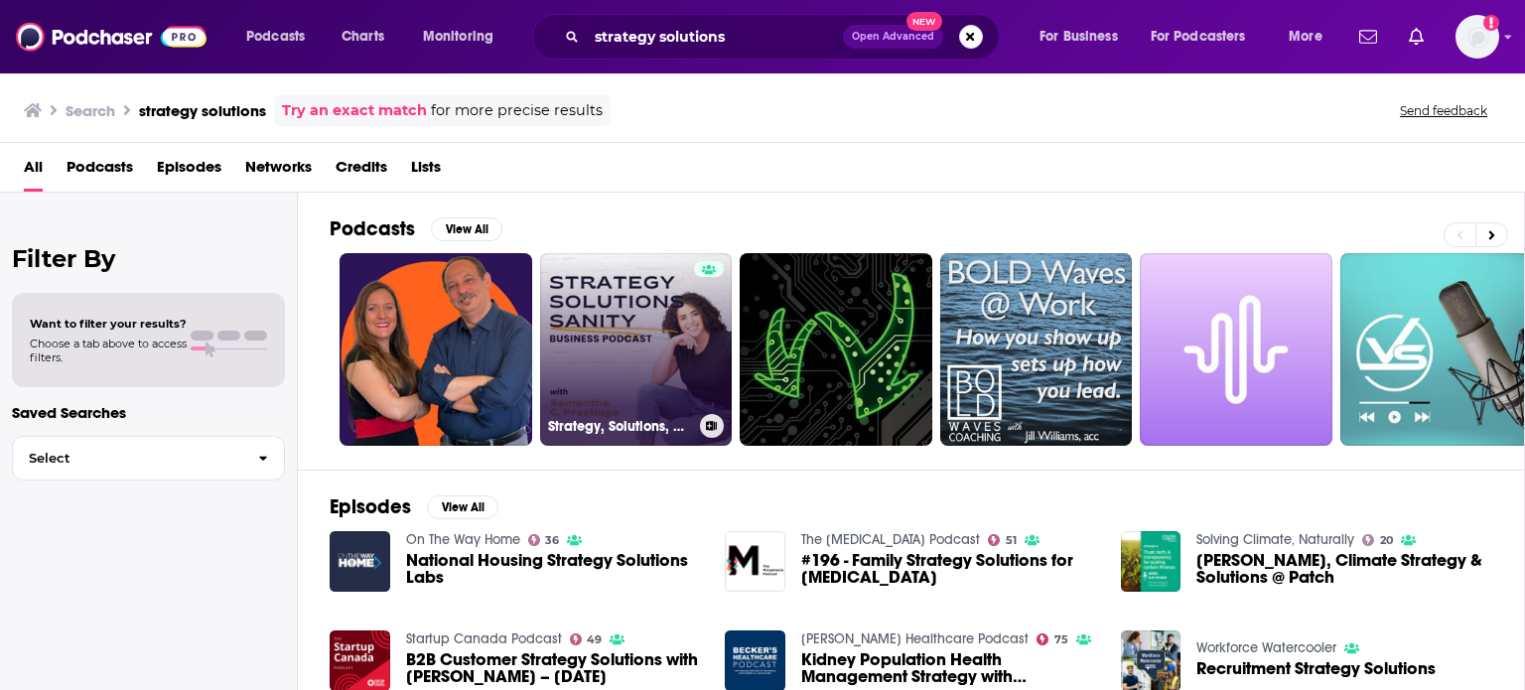
click at [653, 333] on link "Strategy, Solutions, & Sanity" at bounding box center [636, 349] width 193 height 193
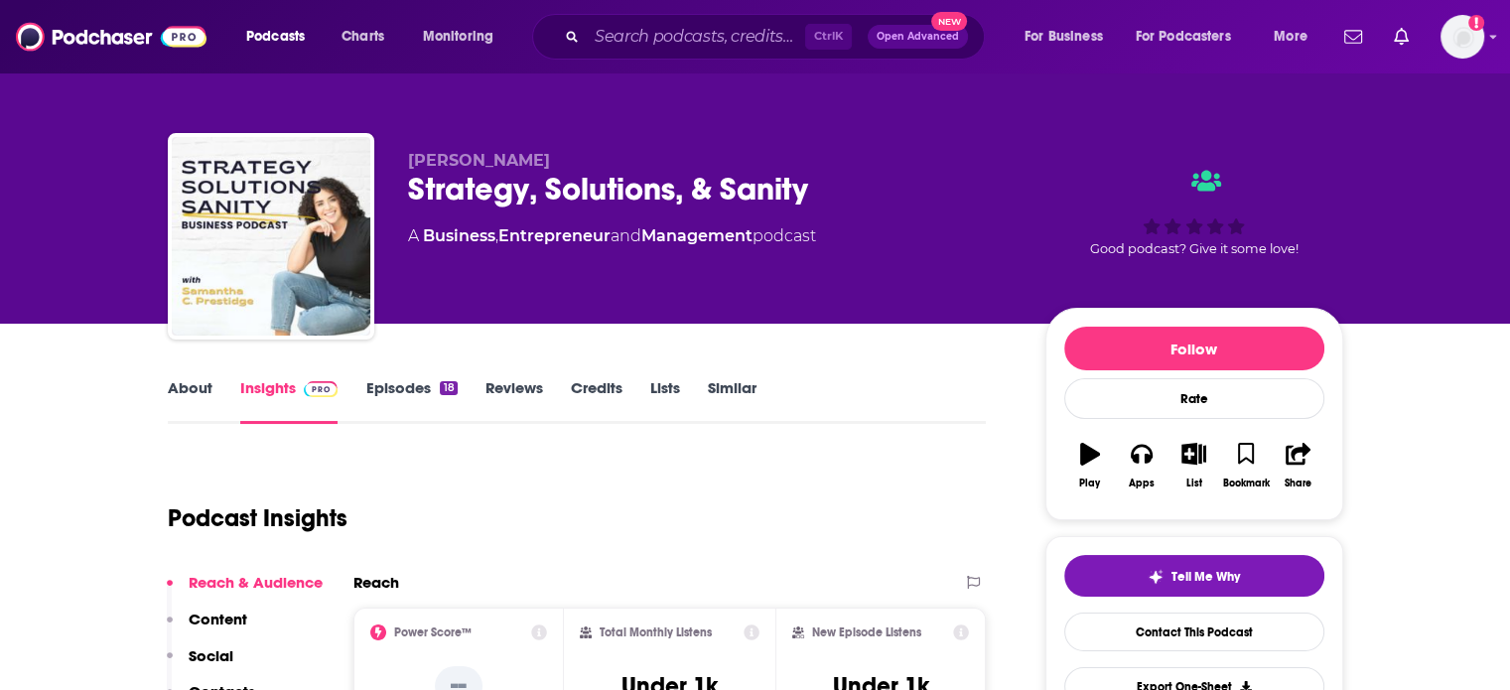
click at [440, 390] on div "18" at bounding box center [448, 388] width 17 height 14
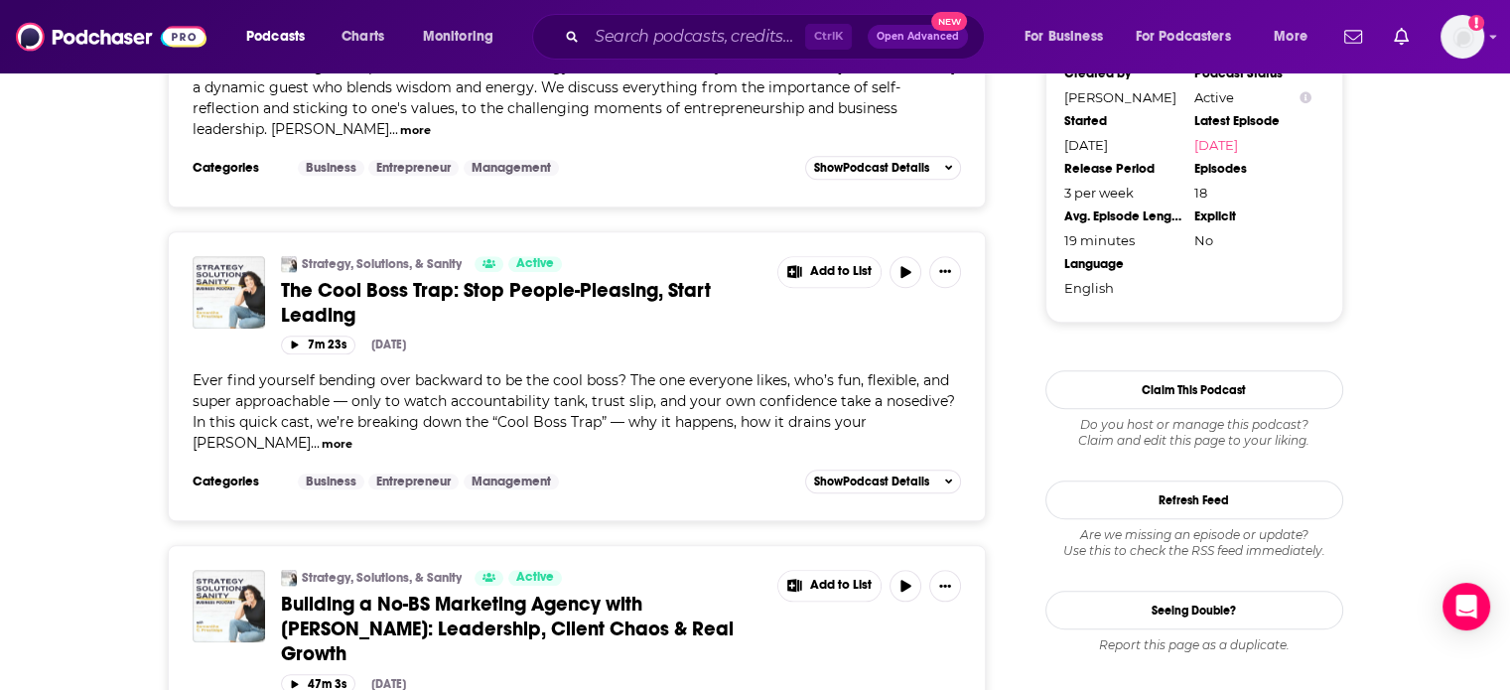
scroll to position [1986, 0]
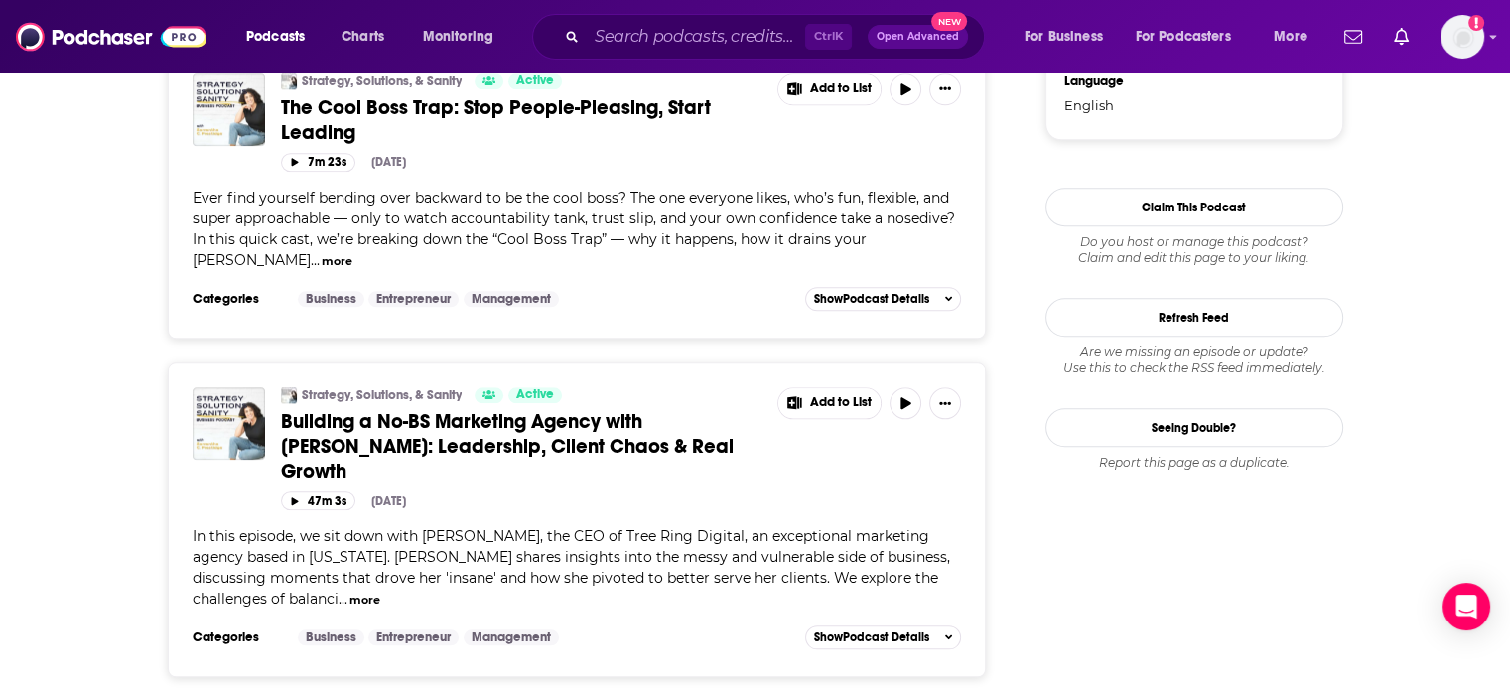
click at [467, 409] on span "Building a No-BS Marketing Agency with Paige Weiss: Leadership, Client Chaos & …" at bounding box center [507, 446] width 453 height 74
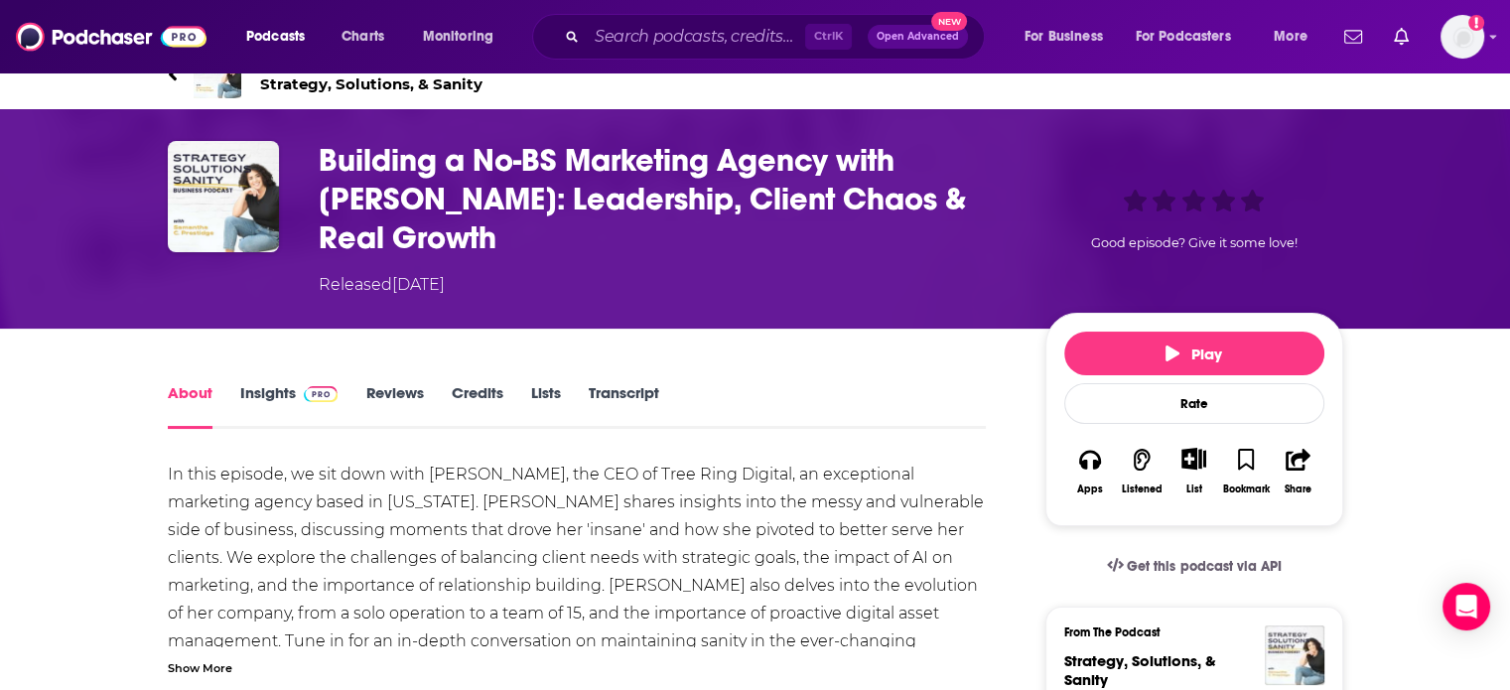
scroll to position [199, 0]
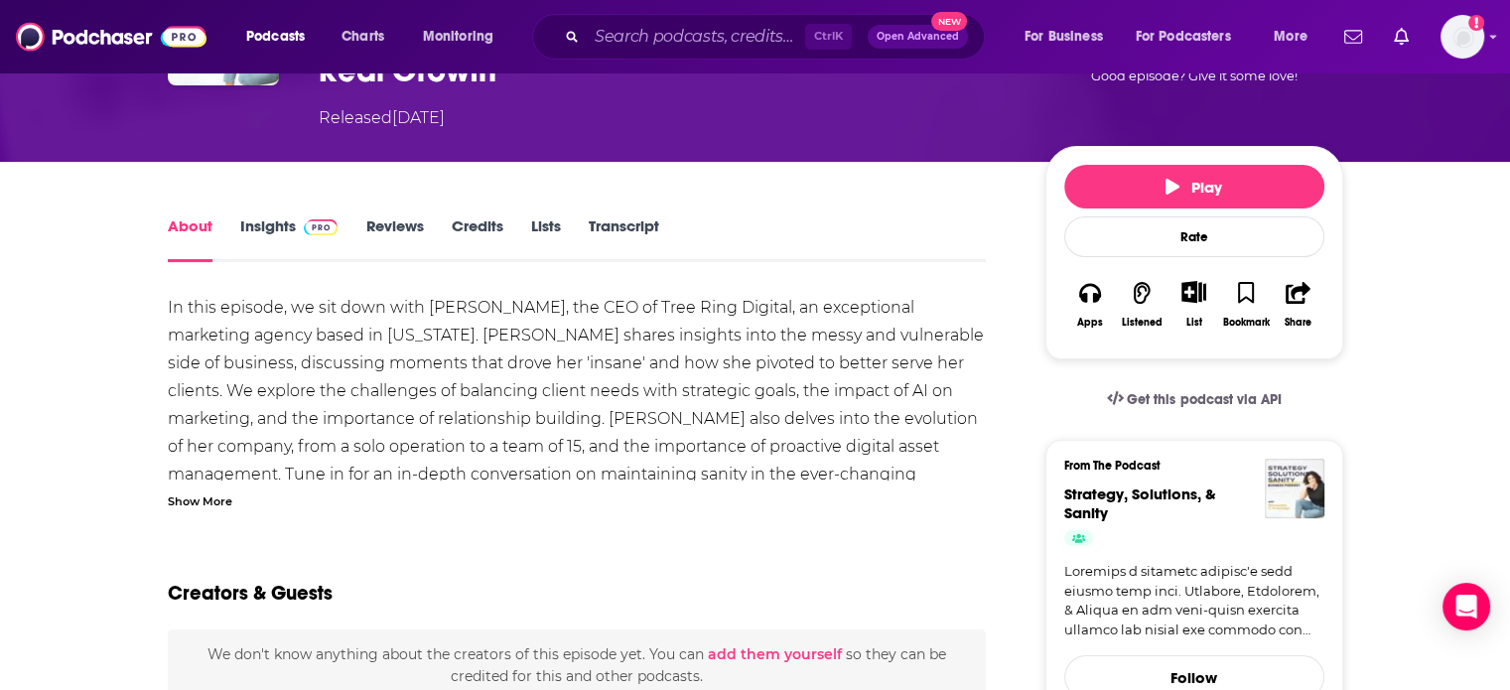
click at [281, 216] on link "Insights" at bounding box center [289, 239] width 98 height 46
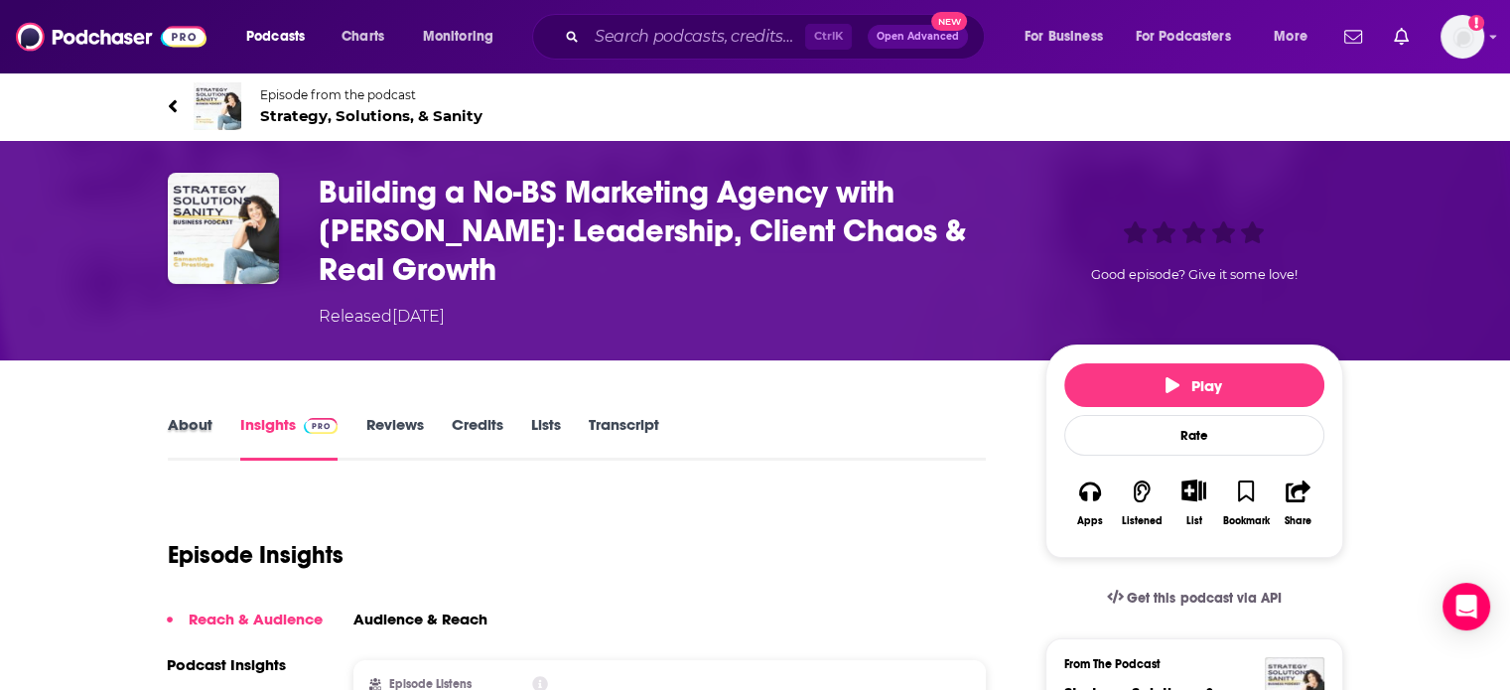
click at [213, 415] on div "About" at bounding box center [204, 438] width 72 height 46
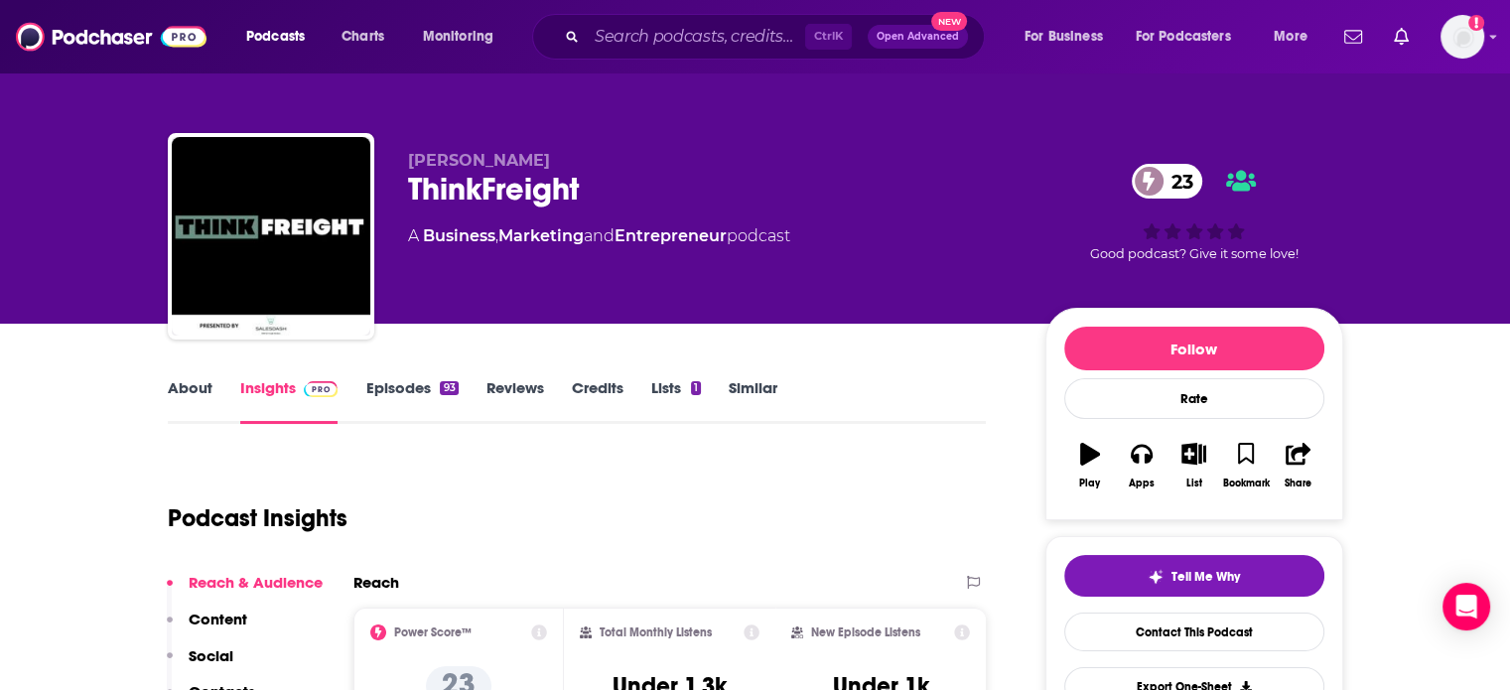
click at [191, 398] on link "About" at bounding box center [190, 401] width 45 height 46
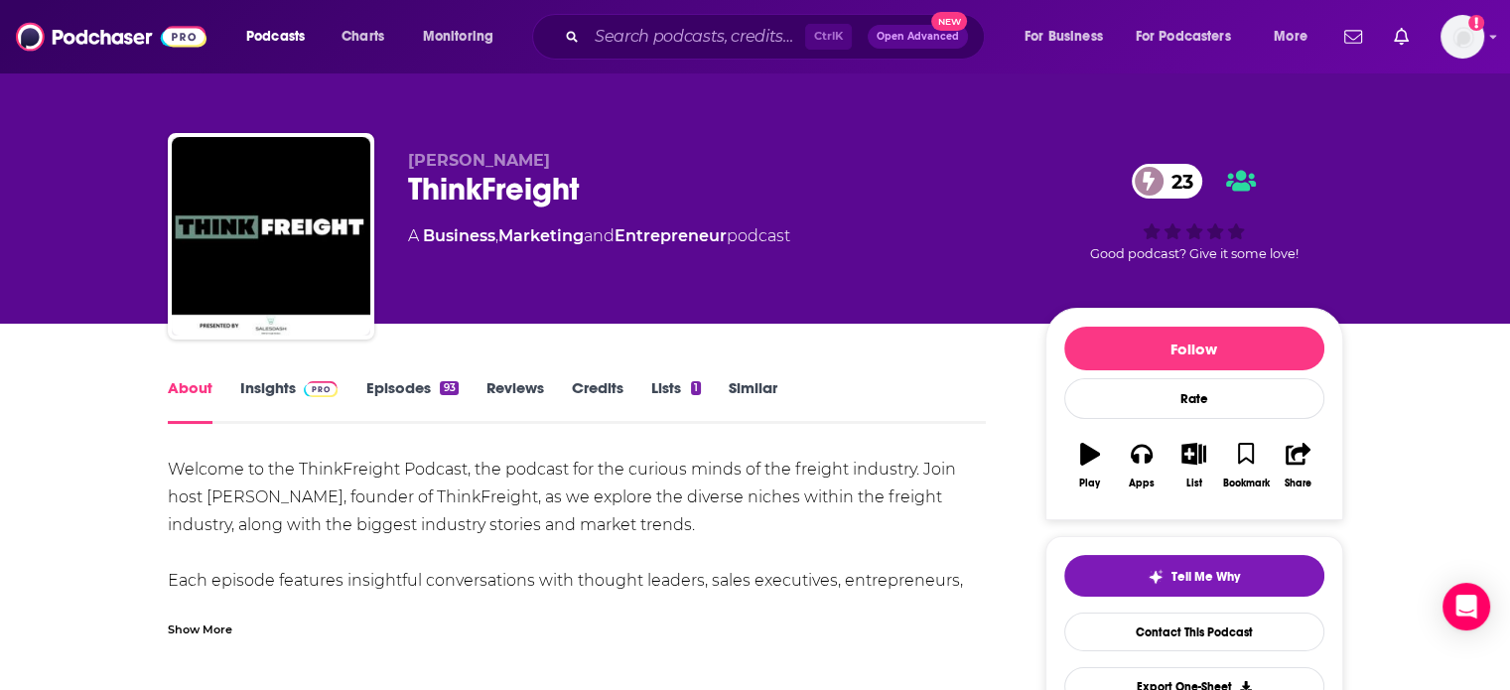
click at [240, 403] on link "Insights" at bounding box center [289, 401] width 98 height 46
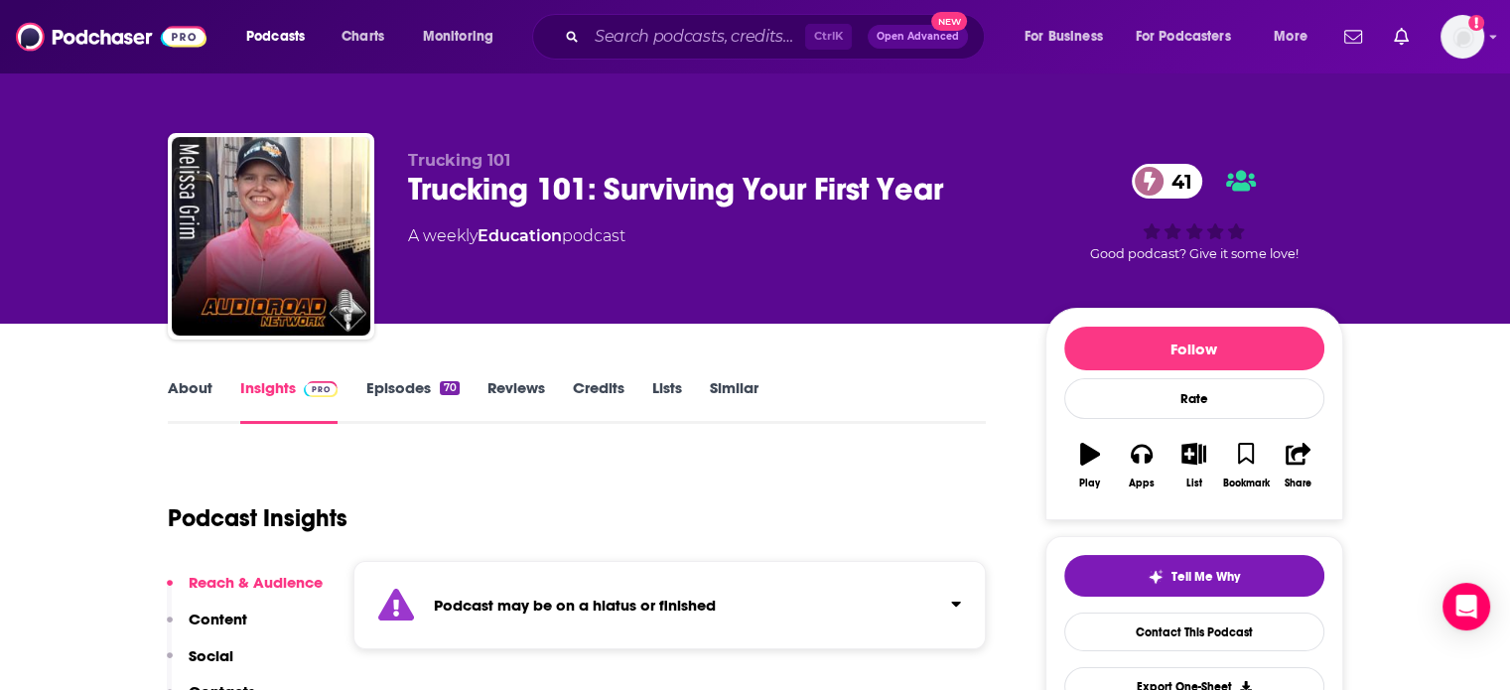
click at [417, 394] on link "Episodes 70" at bounding box center [411, 401] width 93 height 46
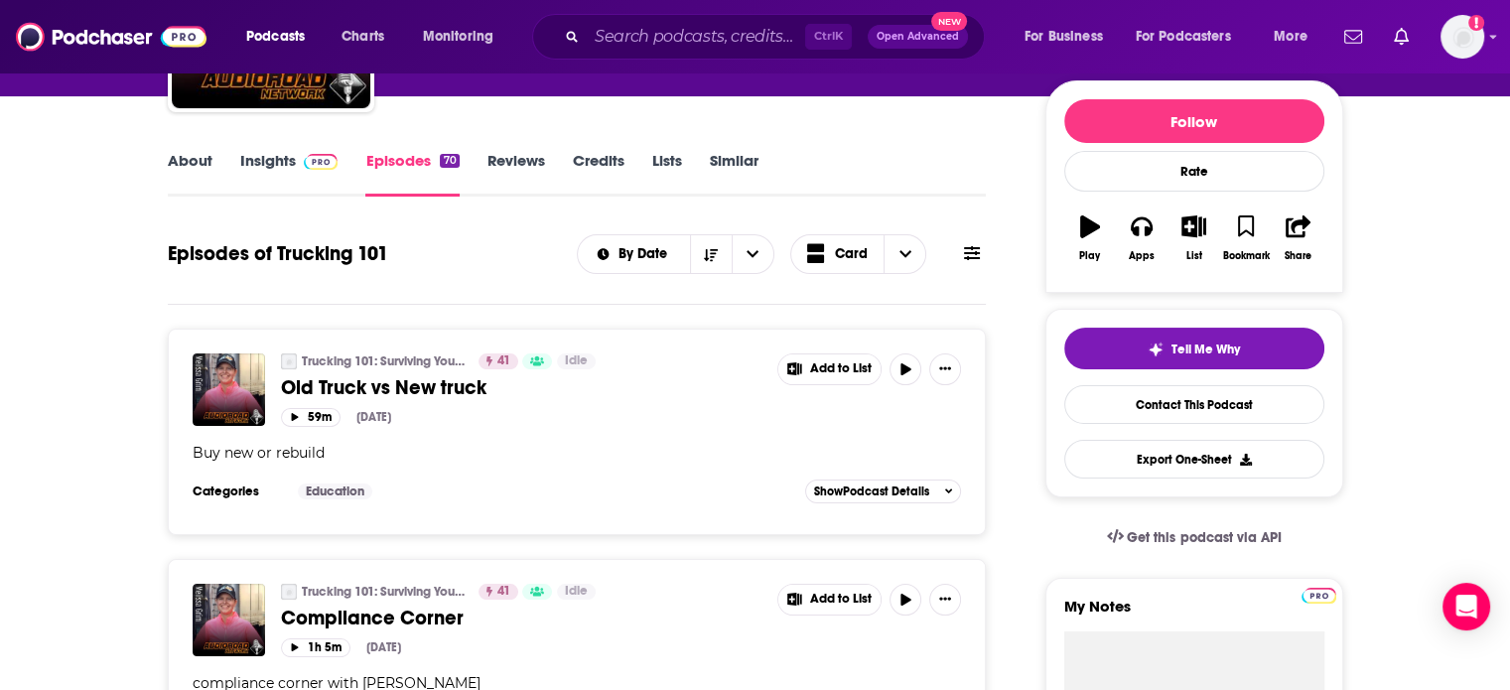
scroll to position [99, 0]
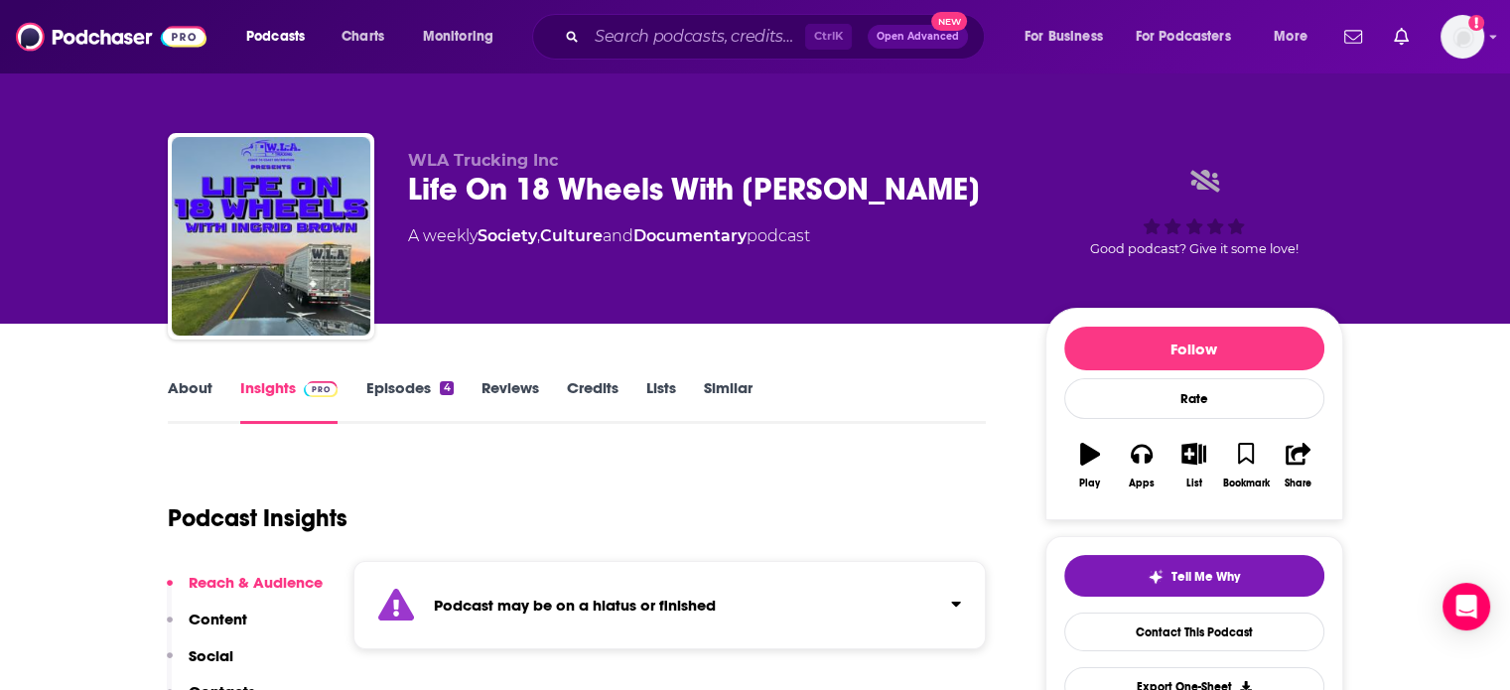
click at [392, 384] on link "Episodes 4" at bounding box center [408, 401] width 87 height 46
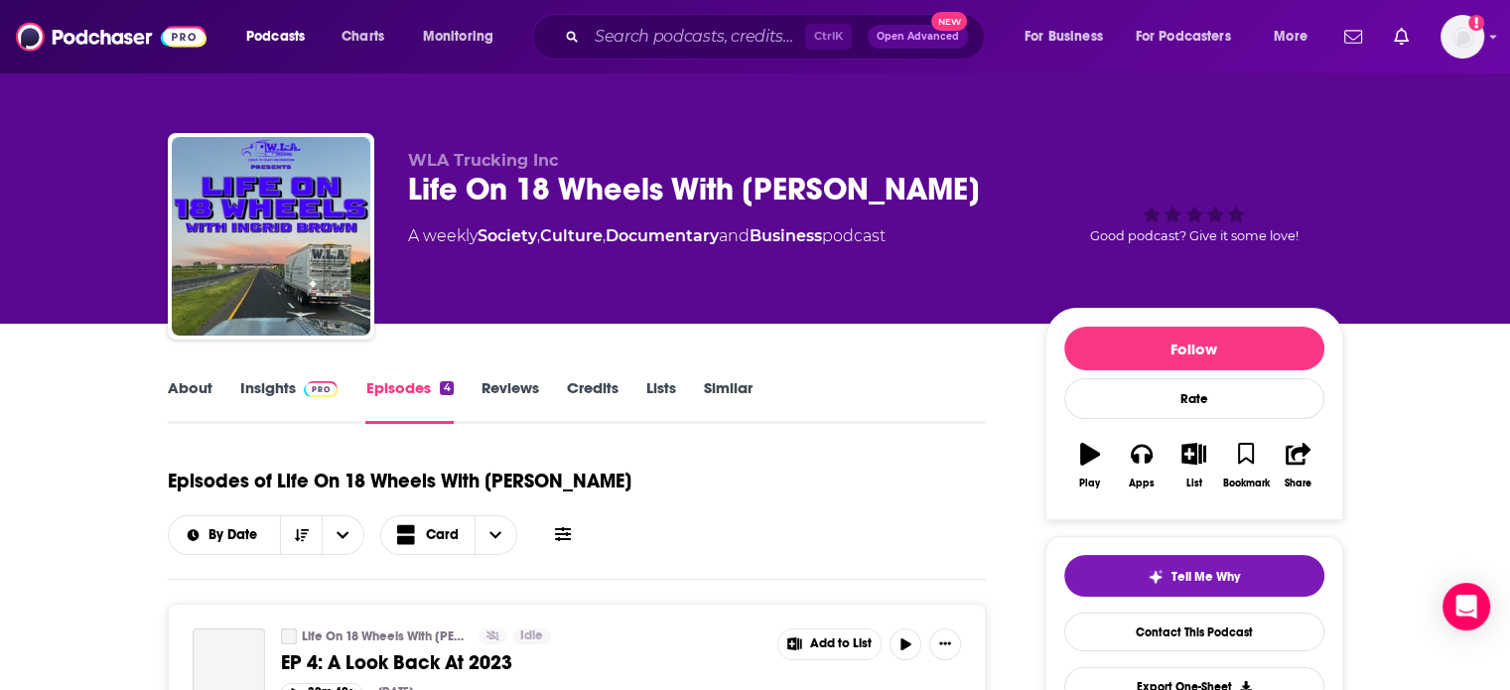
scroll to position [99, 0]
